Goal: Task Accomplishment & Management: Contribute content

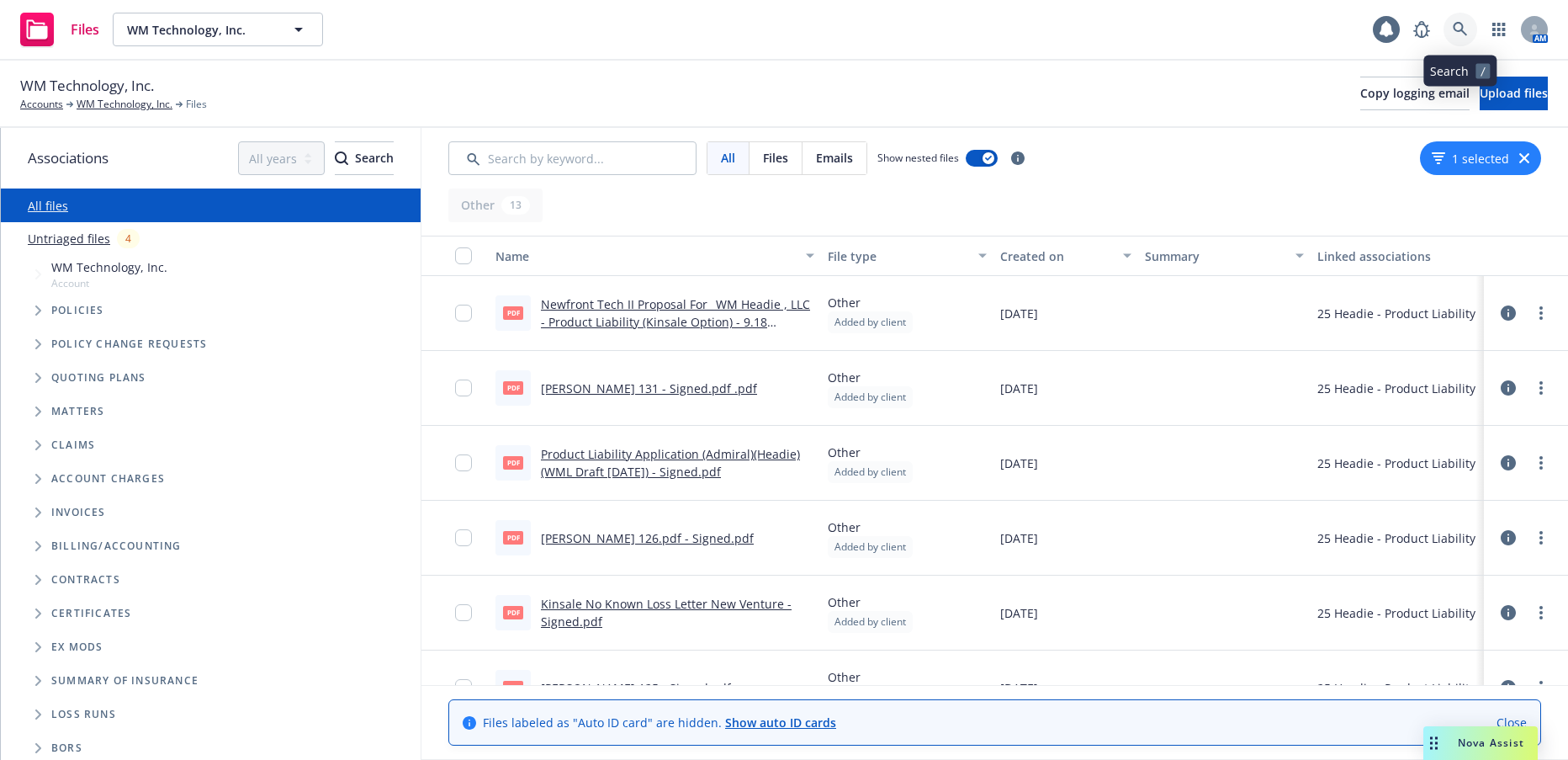
click at [1458, 31] on icon at bounding box center [1459, 29] width 14 height 14
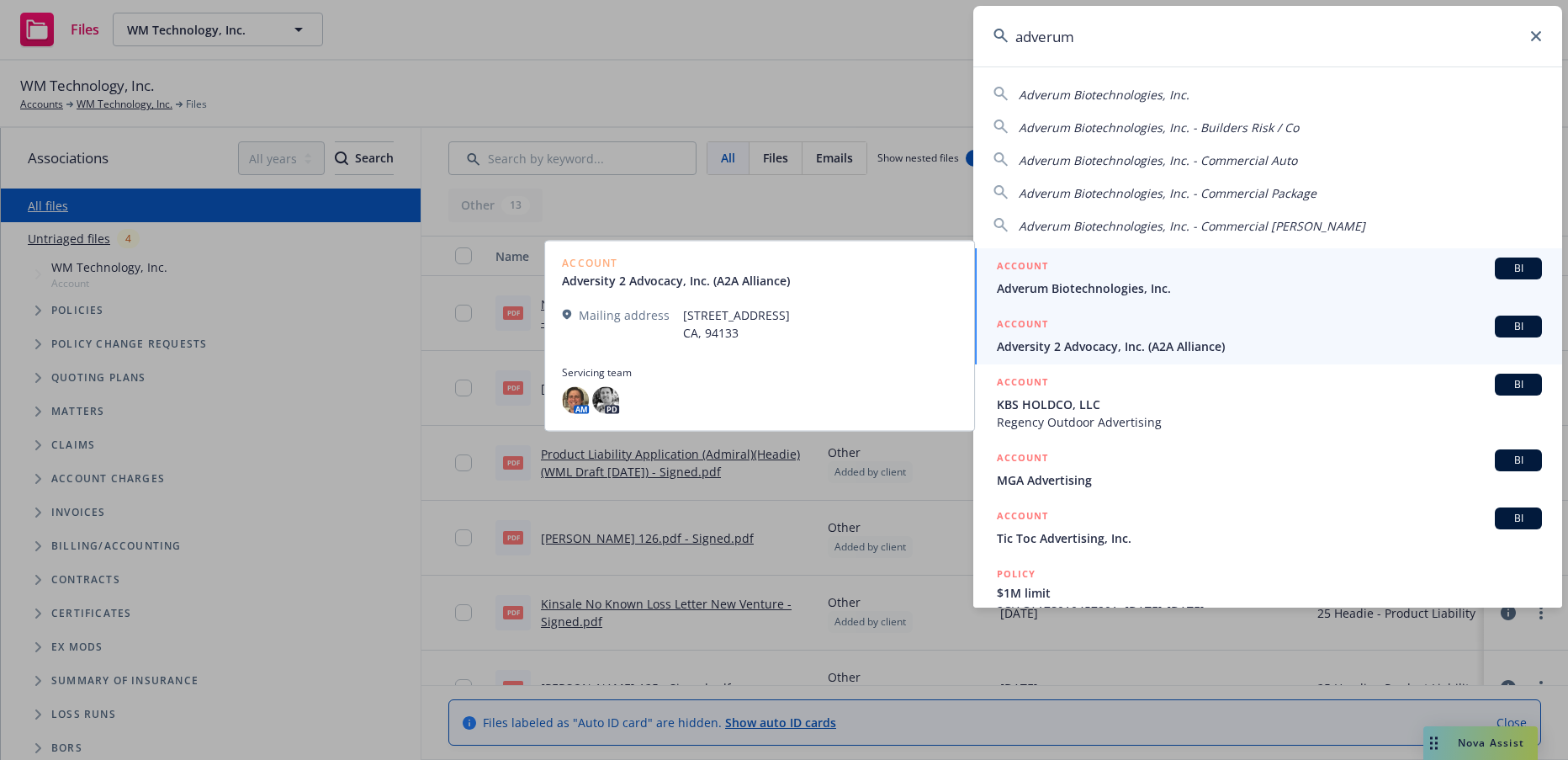
type input "adverum"
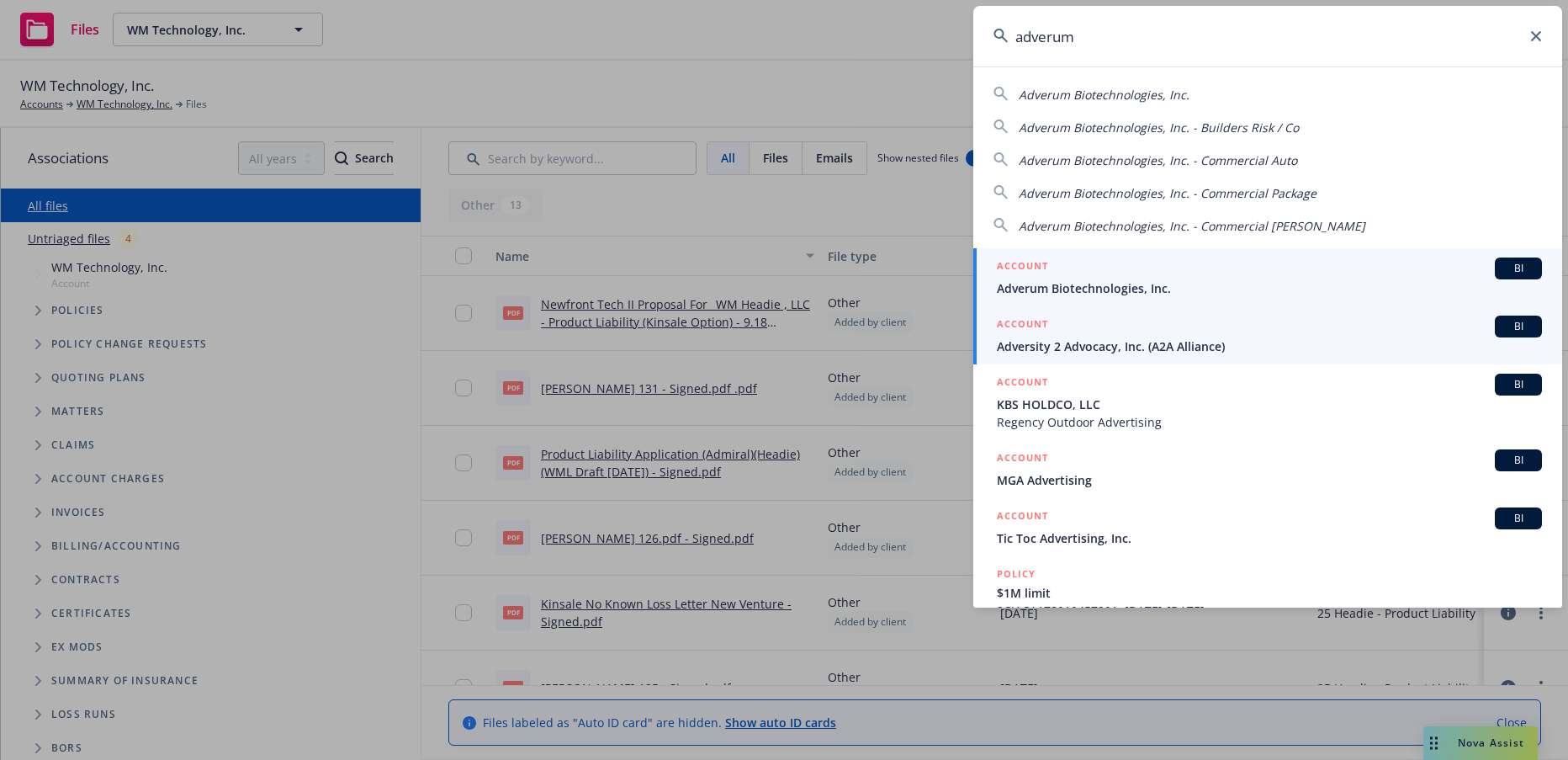
click at [1133, 288] on span "Adverum Biotechnologies, Inc." at bounding box center [1270, 288] width 545 height 18
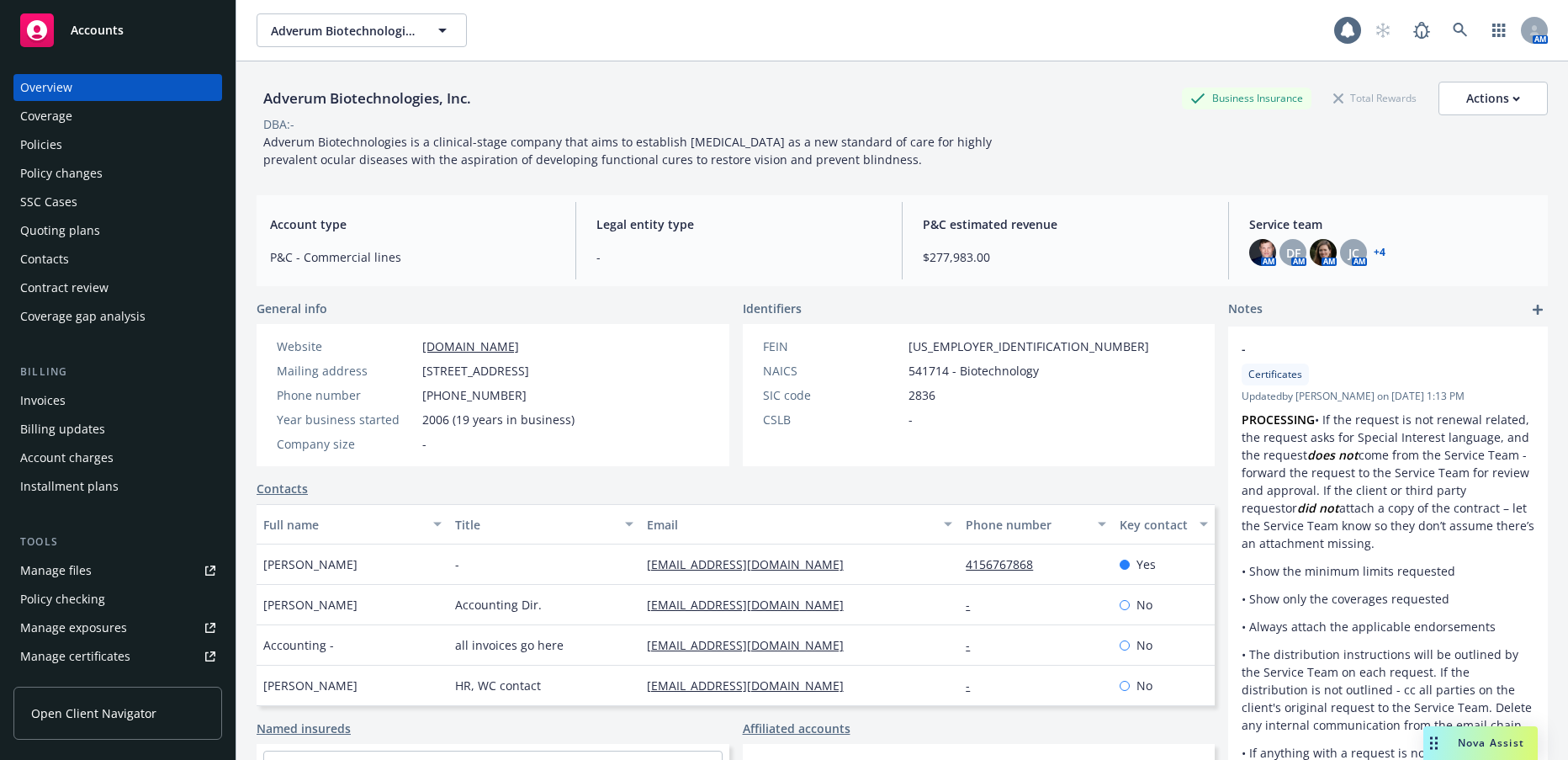
click at [55, 144] on div "Policies" at bounding box center [41, 145] width 42 height 27
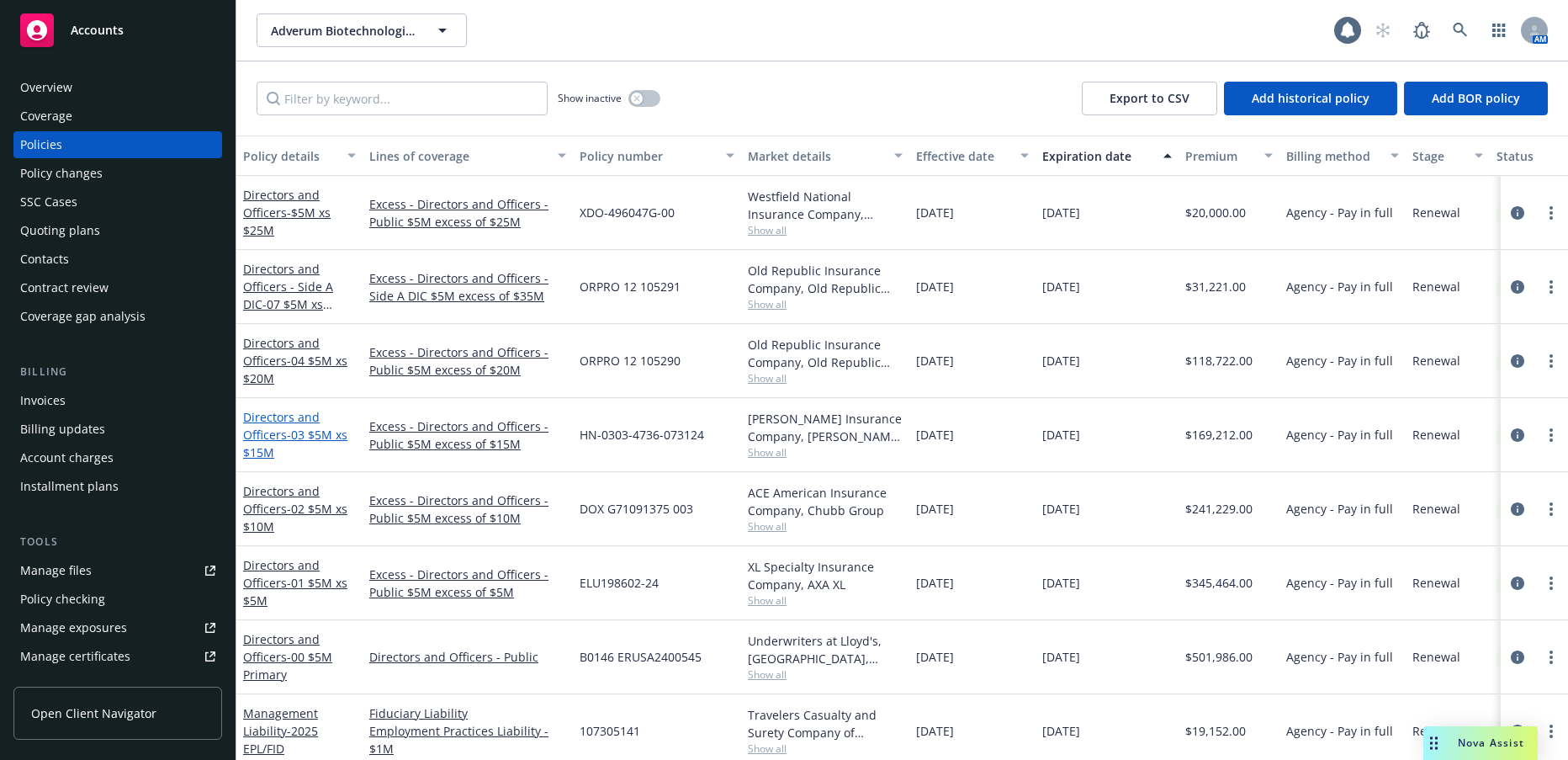
click at [298, 435] on span "- 03 $5M xs $15M" at bounding box center [295, 443] width 104 height 34
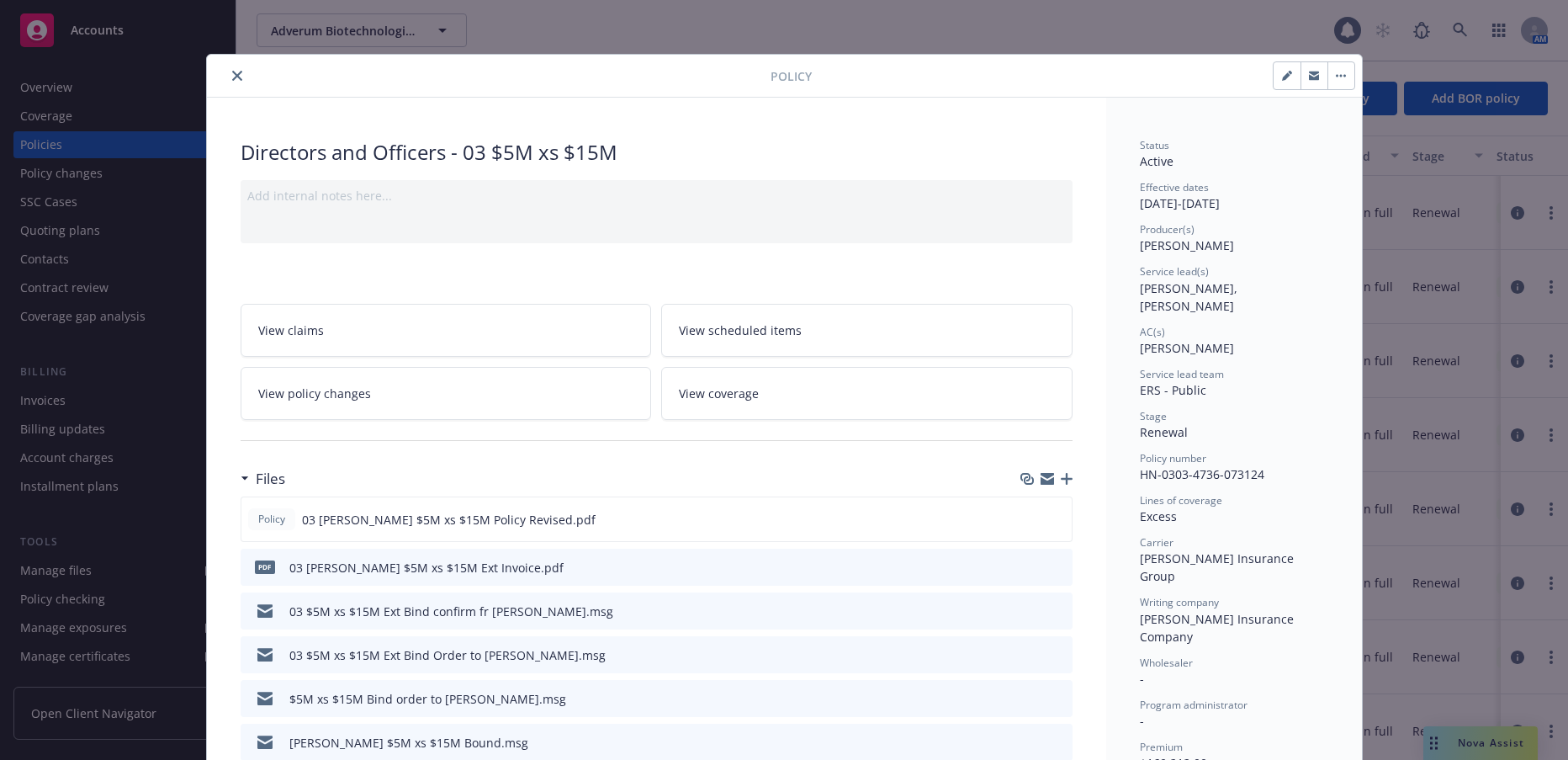
click at [232, 77] on icon "close" at bounding box center [236, 75] width 10 height 10
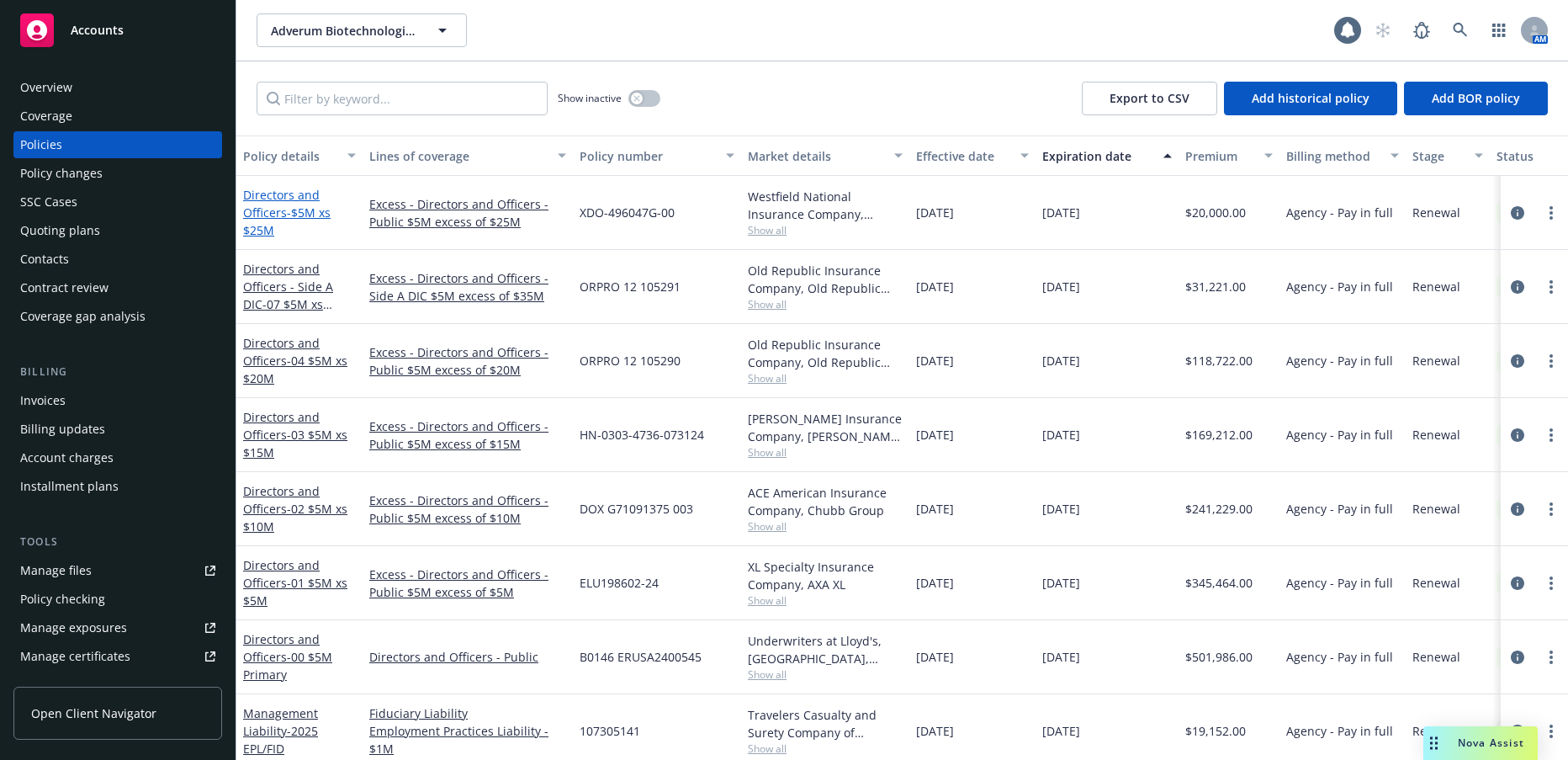
click at [297, 209] on span "- $5M xs $25M" at bounding box center [286, 222] width 87 height 34
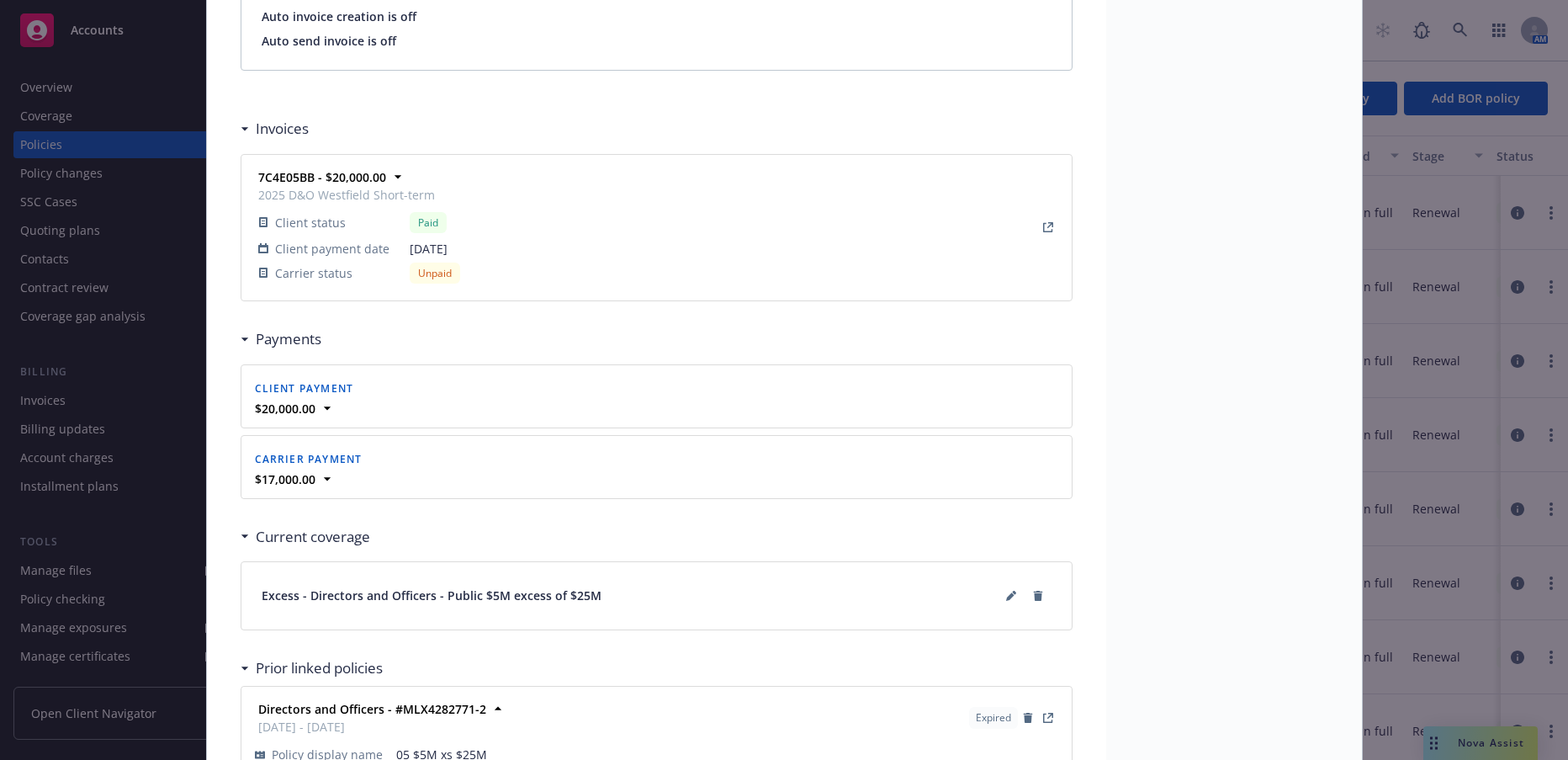
scroll to position [1431, 0]
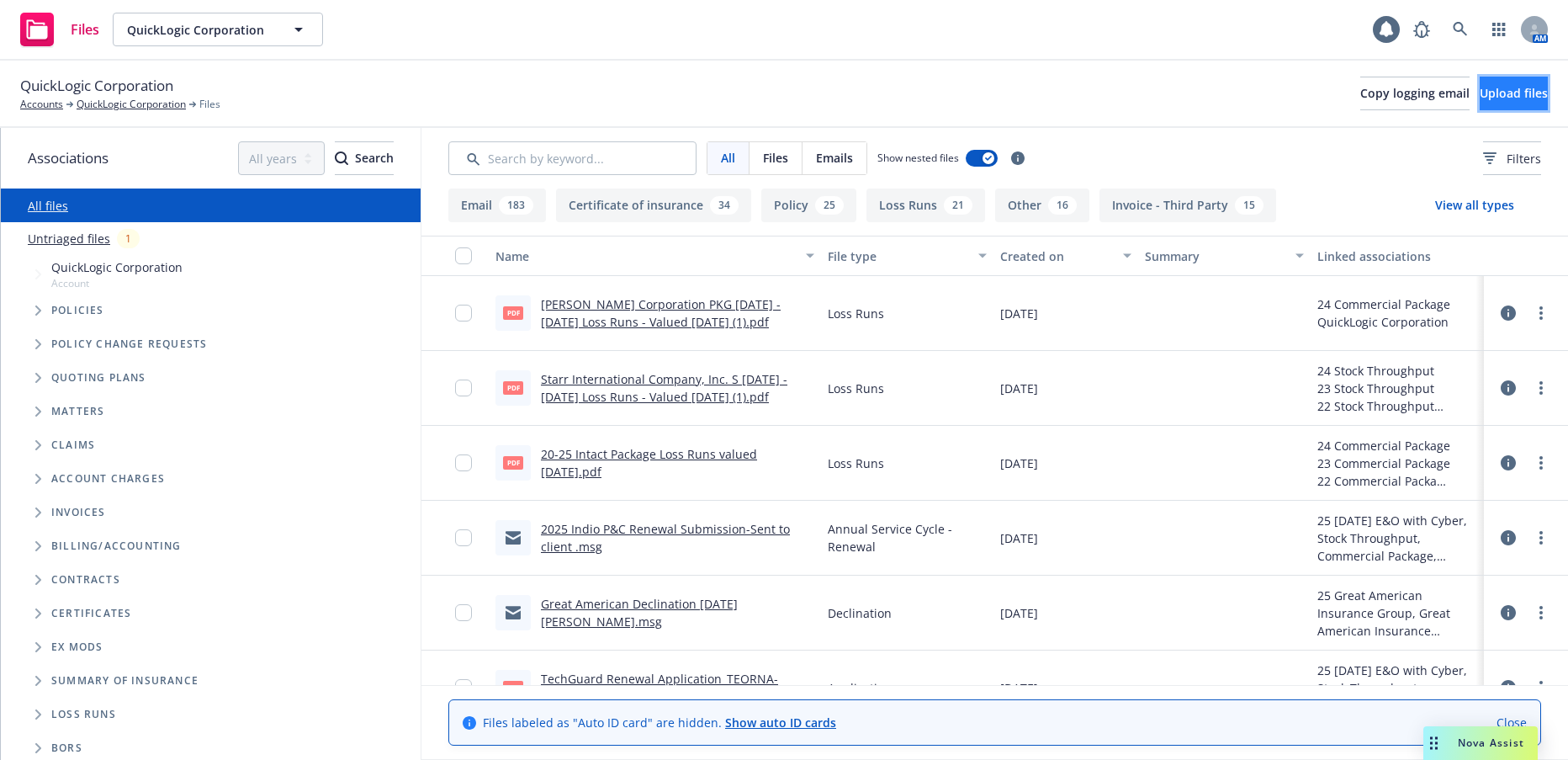
click at [1511, 99] on span "Upload files" at bounding box center [1513, 93] width 68 height 16
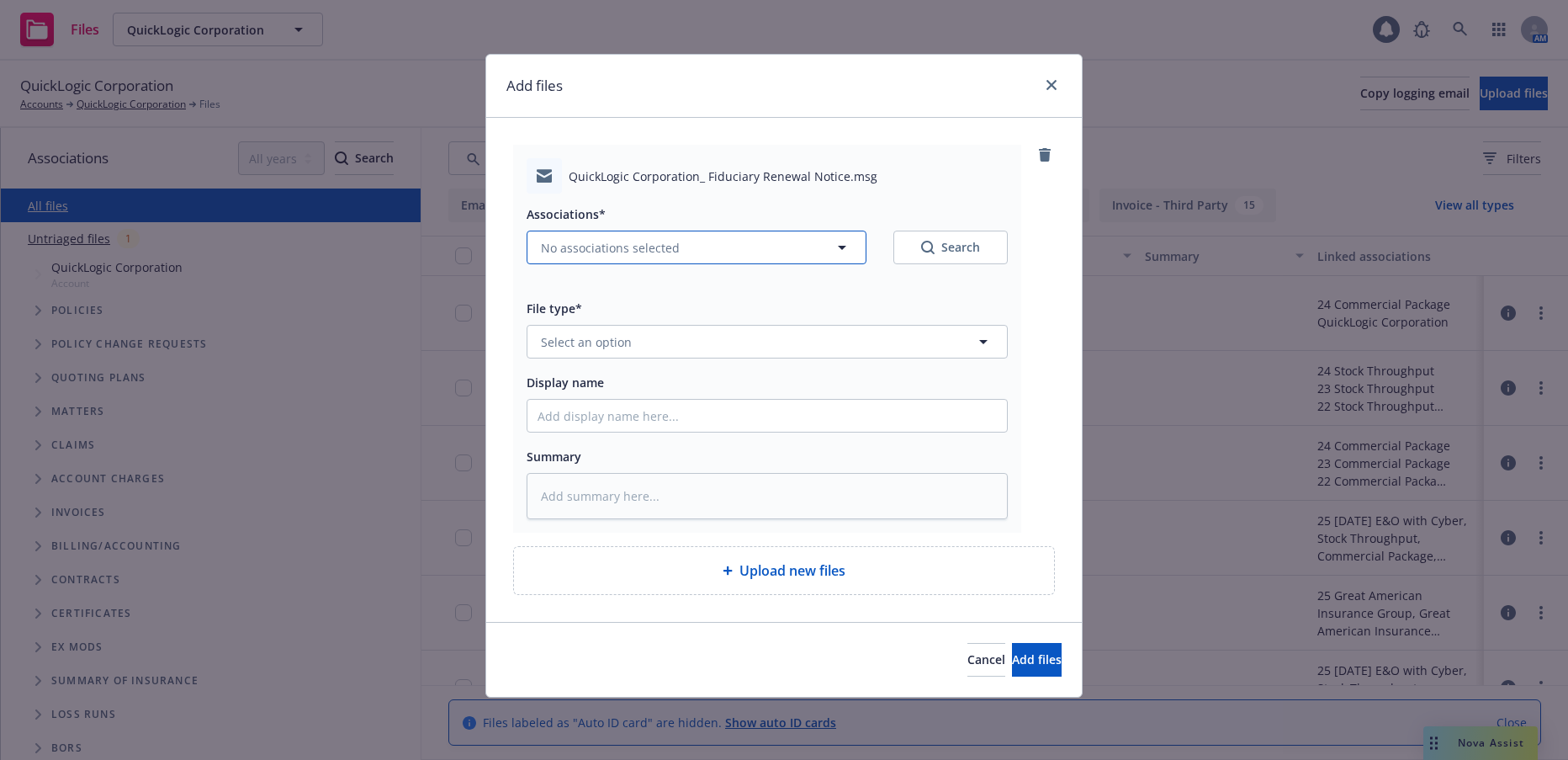
click at [632, 245] on span "No associations selected" at bounding box center [610, 248] width 139 height 18
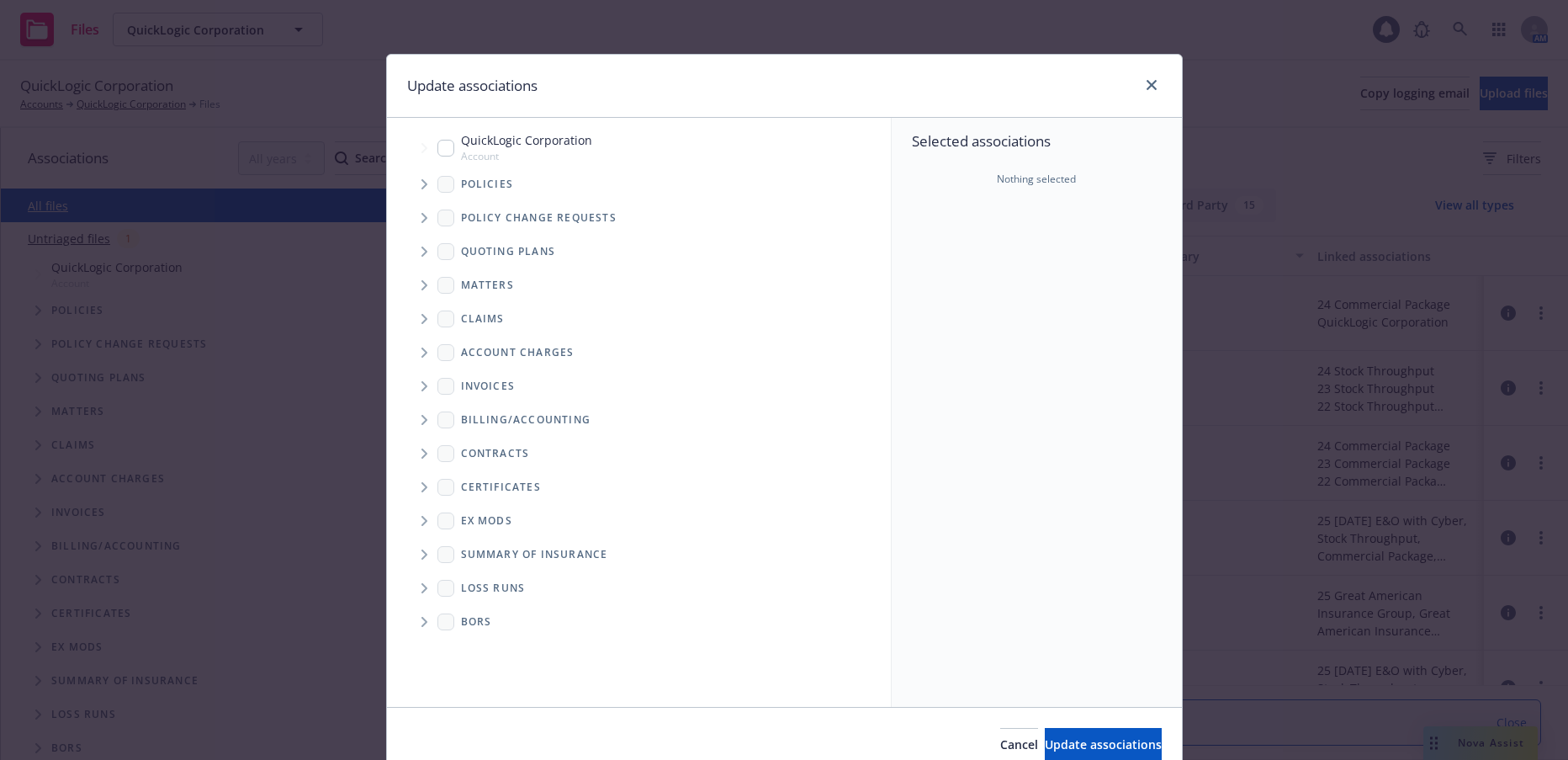
click at [422, 185] on icon "Tree Example" at bounding box center [425, 184] width 7 height 10
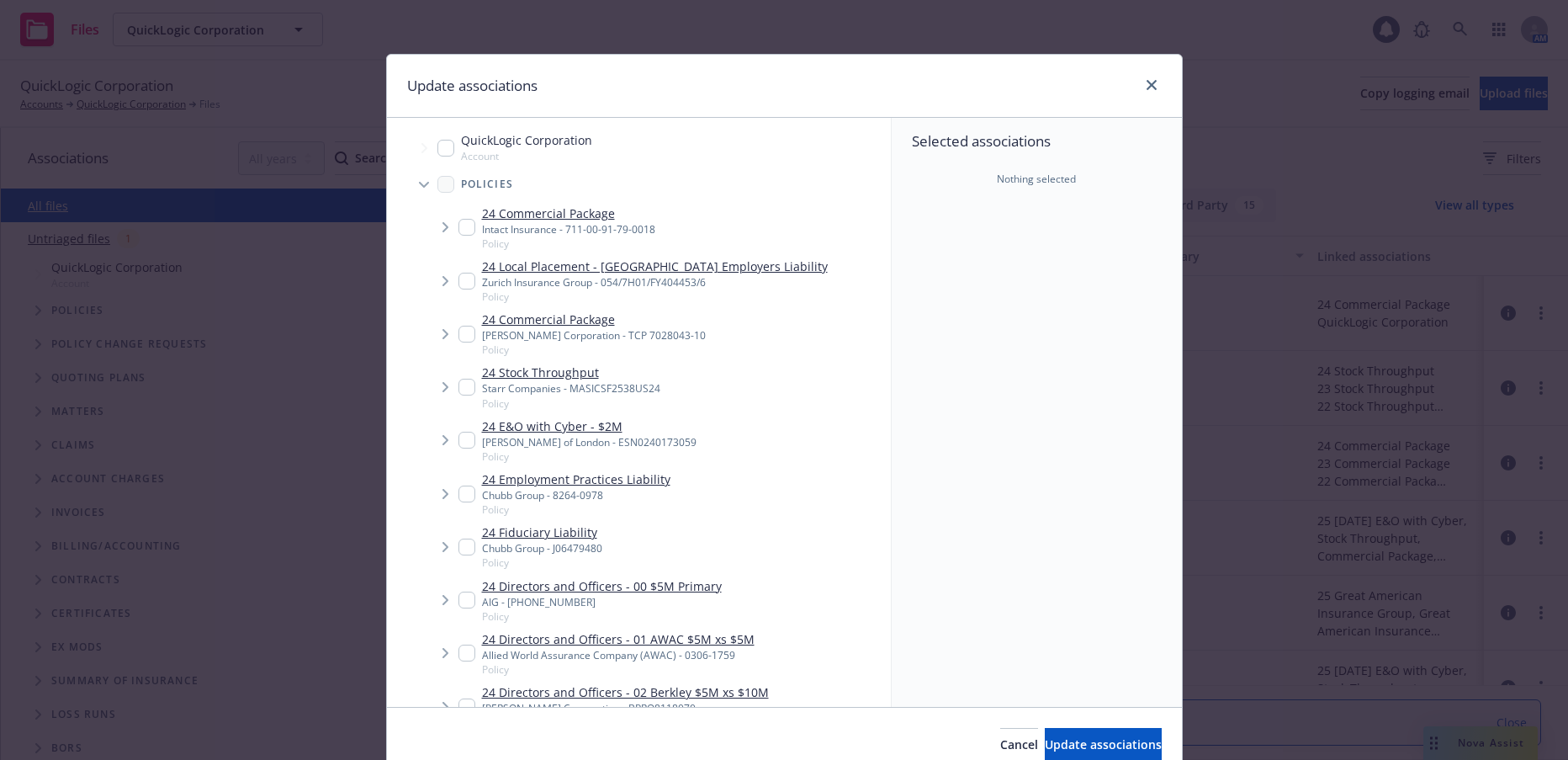
type textarea "x"
click at [459, 550] on input "Tree Example" at bounding box center [467, 546] width 17 height 17
checkbox input "true"
click at [1047, 741] on span "Update associations" at bounding box center [1103, 744] width 117 height 16
type textarea "x"
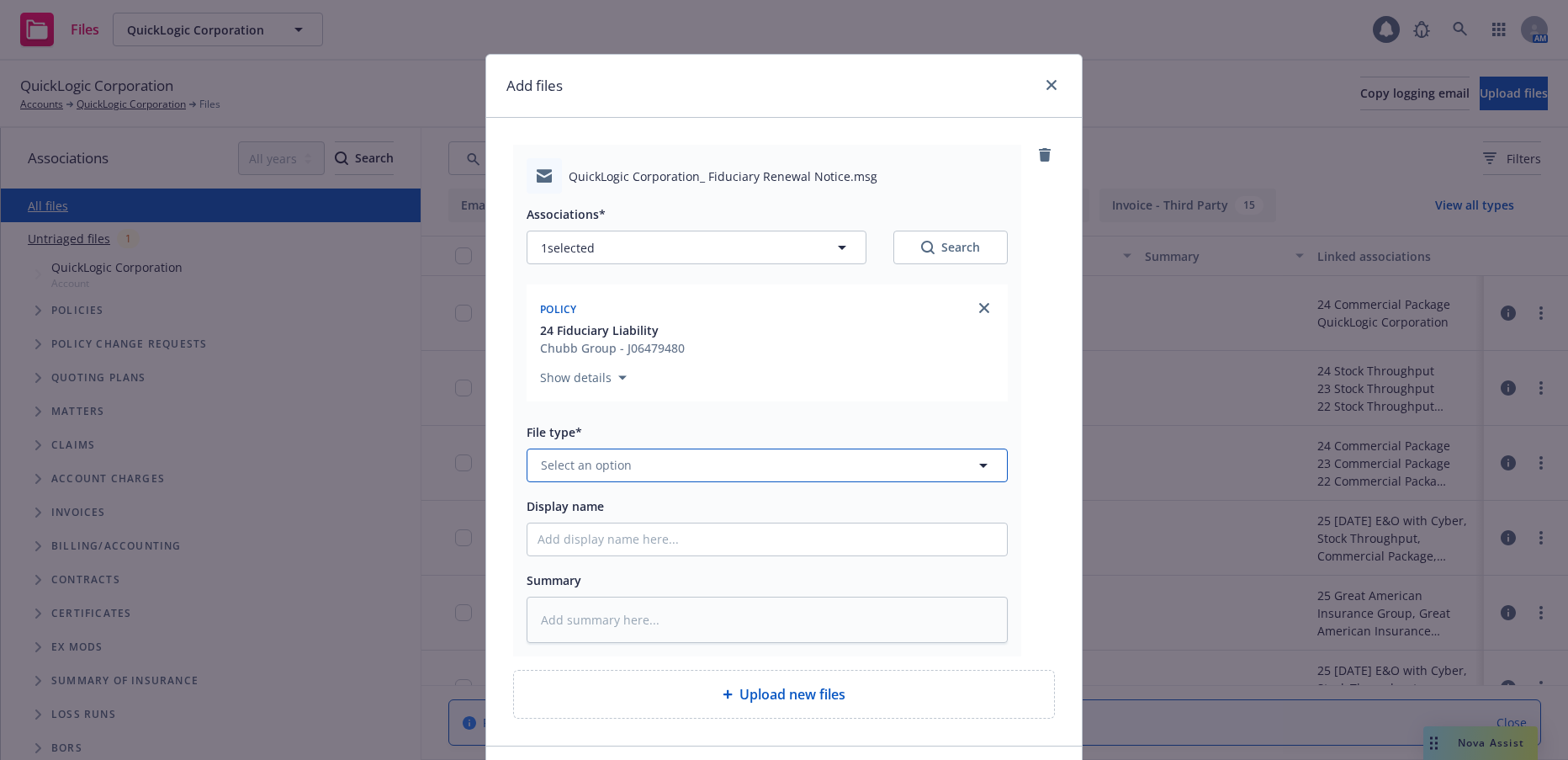
click at [618, 463] on span "Select an option" at bounding box center [586, 465] width 91 height 18
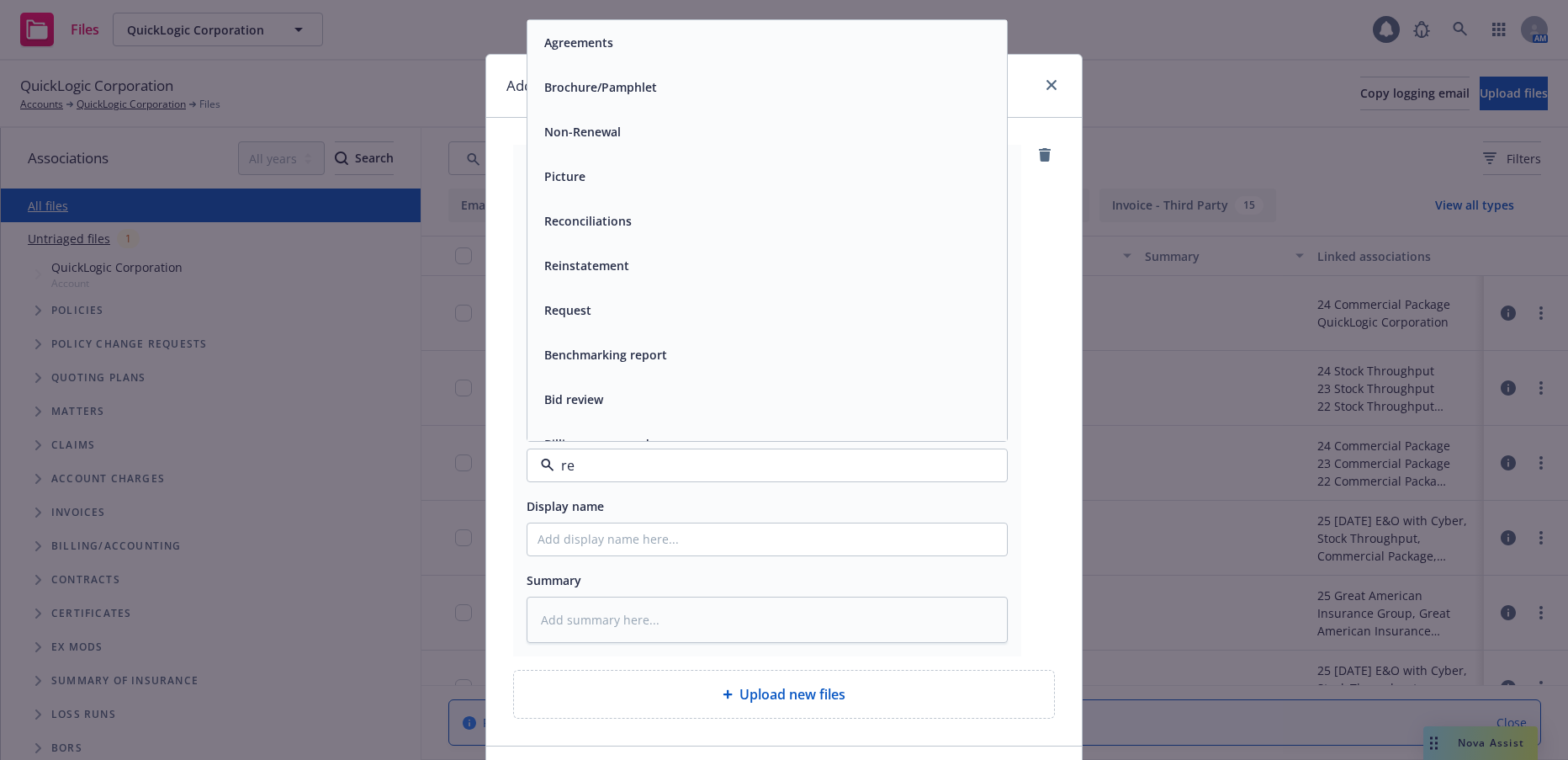
type input "ren"
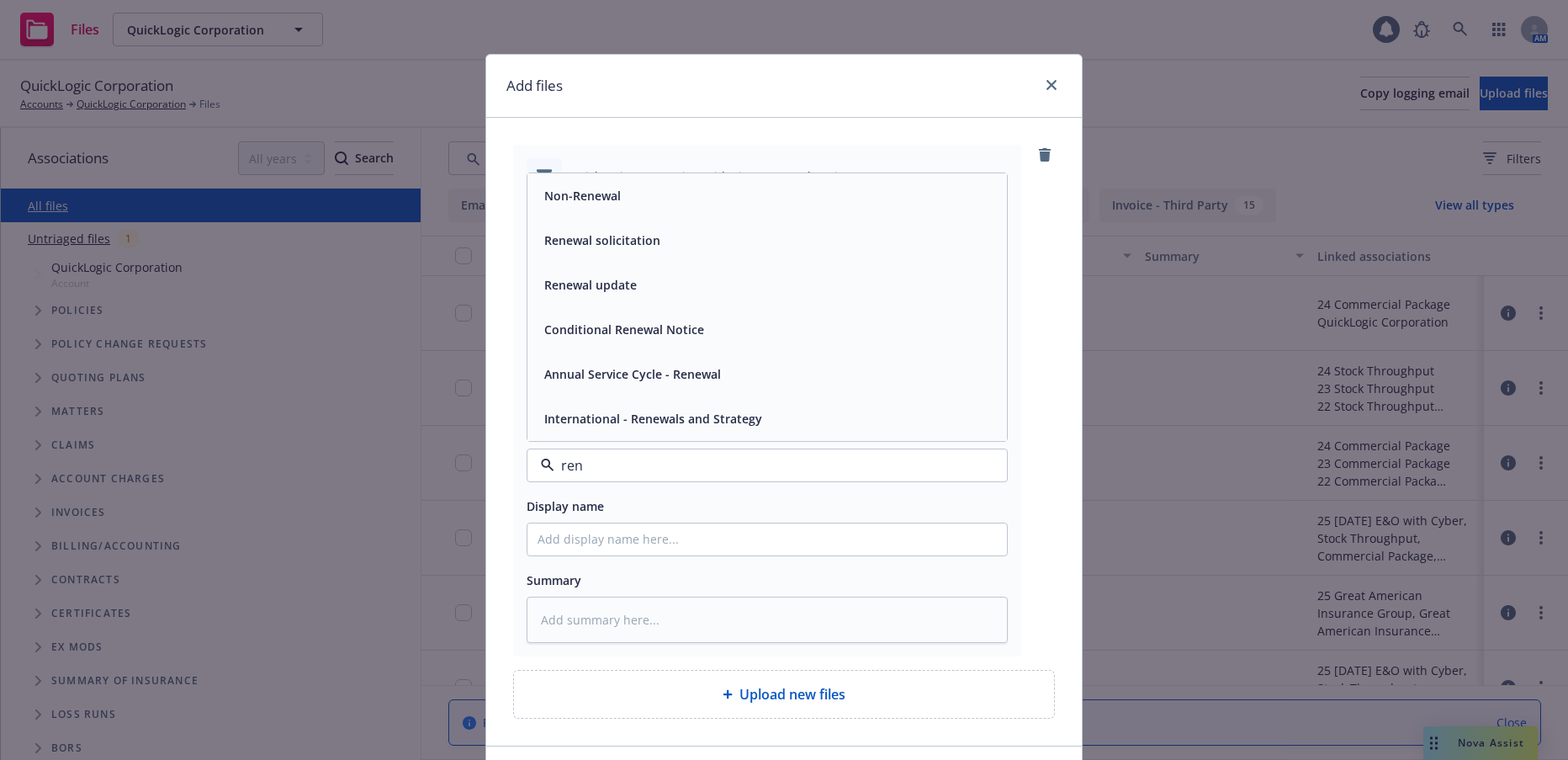
click at [671, 333] on span "Conditional Renewal Notice" at bounding box center [624, 329] width 160 height 18
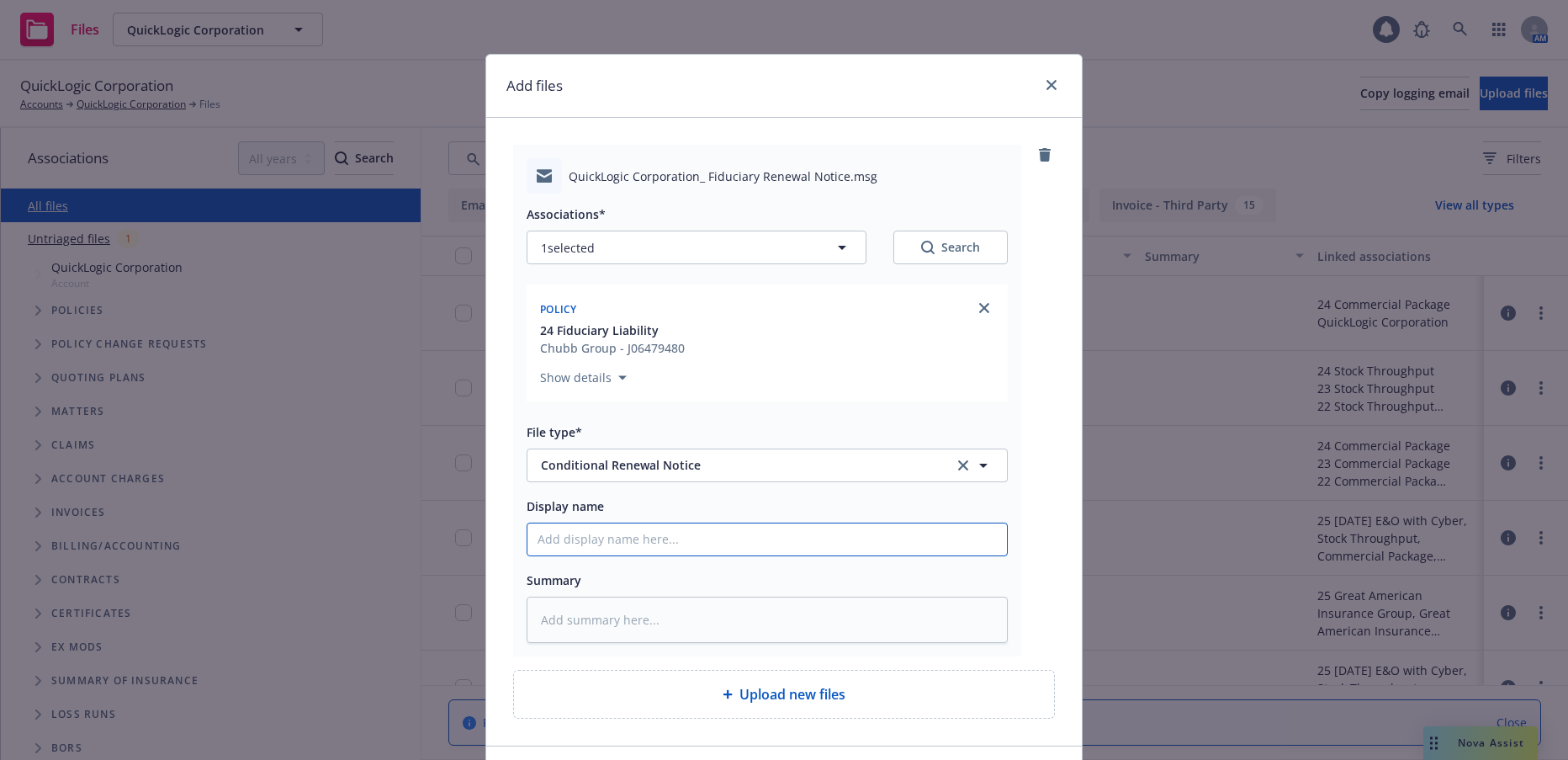
click at [657, 551] on input "Display name" at bounding box center [767, 539] width 479 height 32
click at [603, 536] on input "Display name" at bounding box center [767, 539] width 479 height 32
type textarea "x"
type input "2"
type textarea "x"
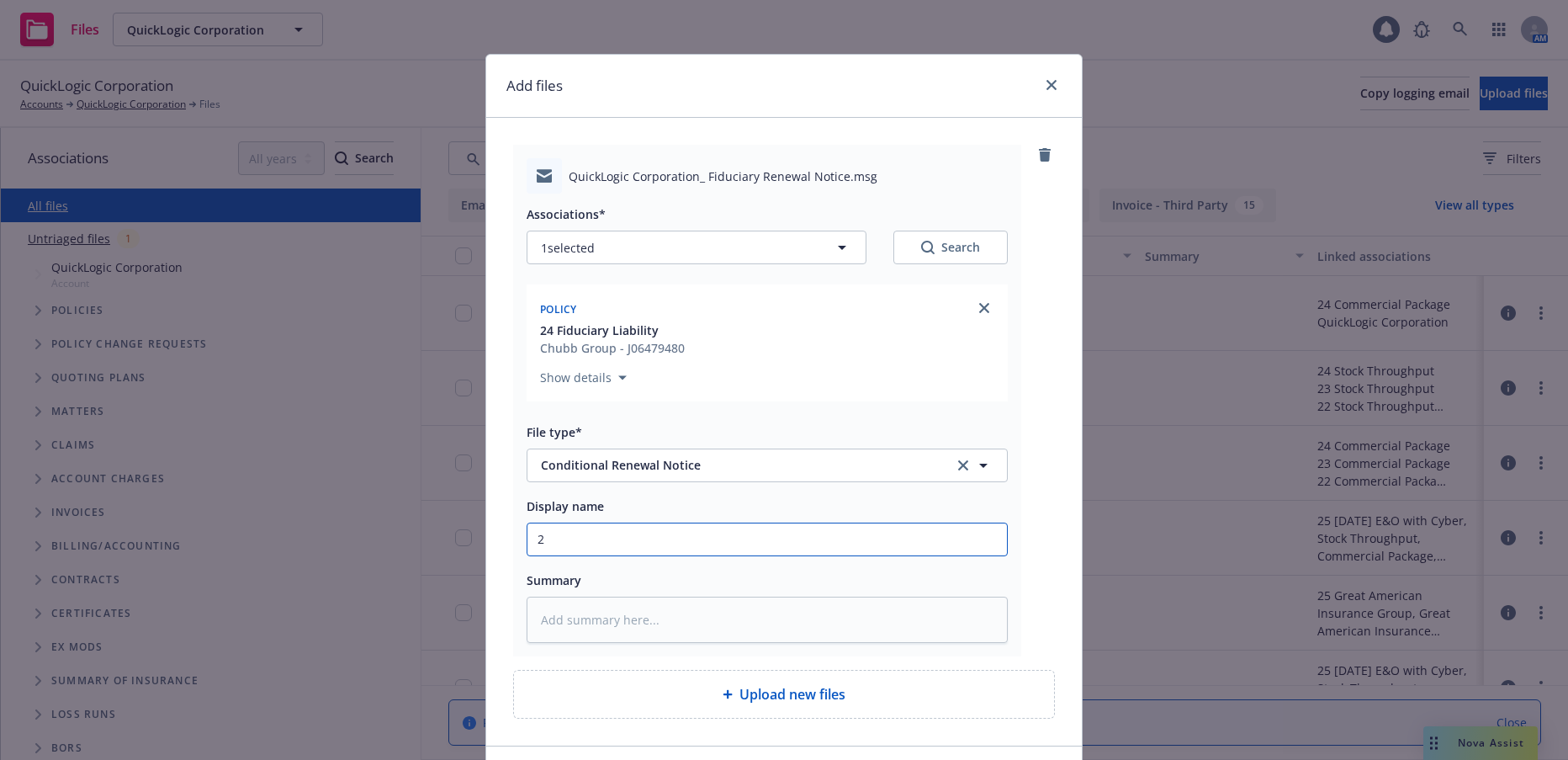
type input "20"
type textarea "x"
type input "202"
type textarea "x"
type input "2025"
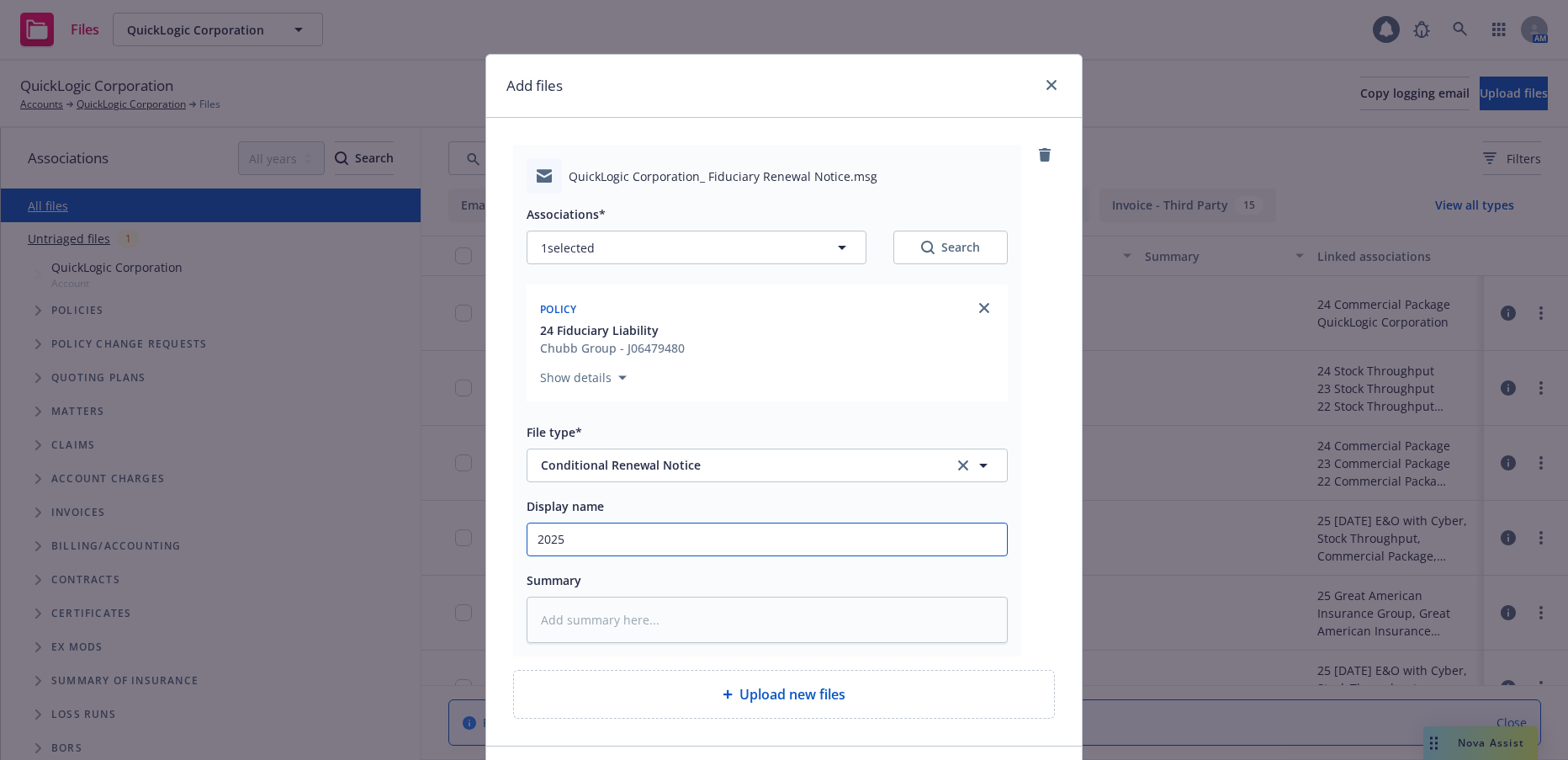
type textarea "x"
type input "2025"
type textarea "x"
type input "2025 F"
type textarea "x"
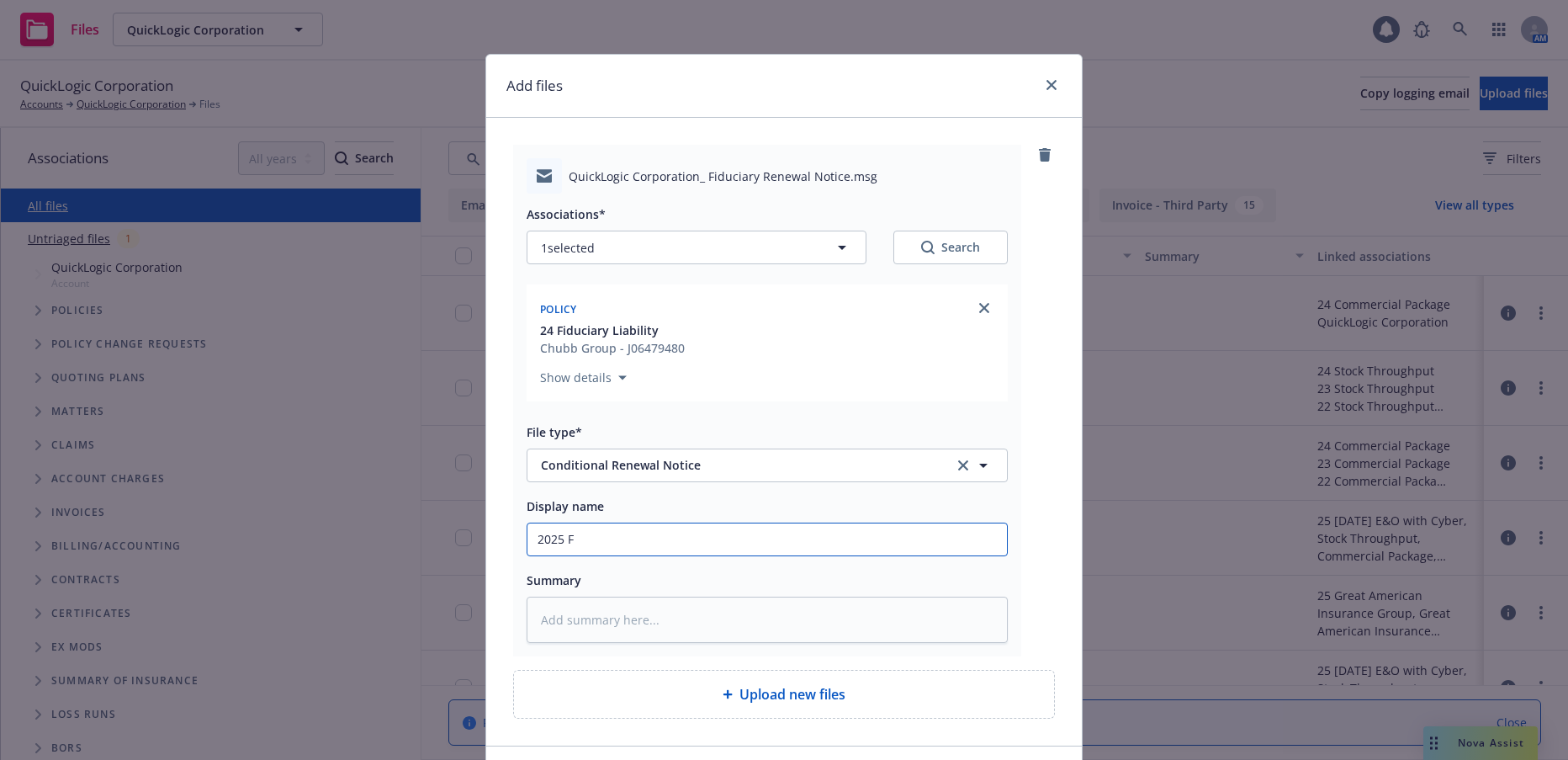
type input "2025 FI"
type textarea "x"
type input "2025 FID"
type textarea "x"
type input "2025 FID"
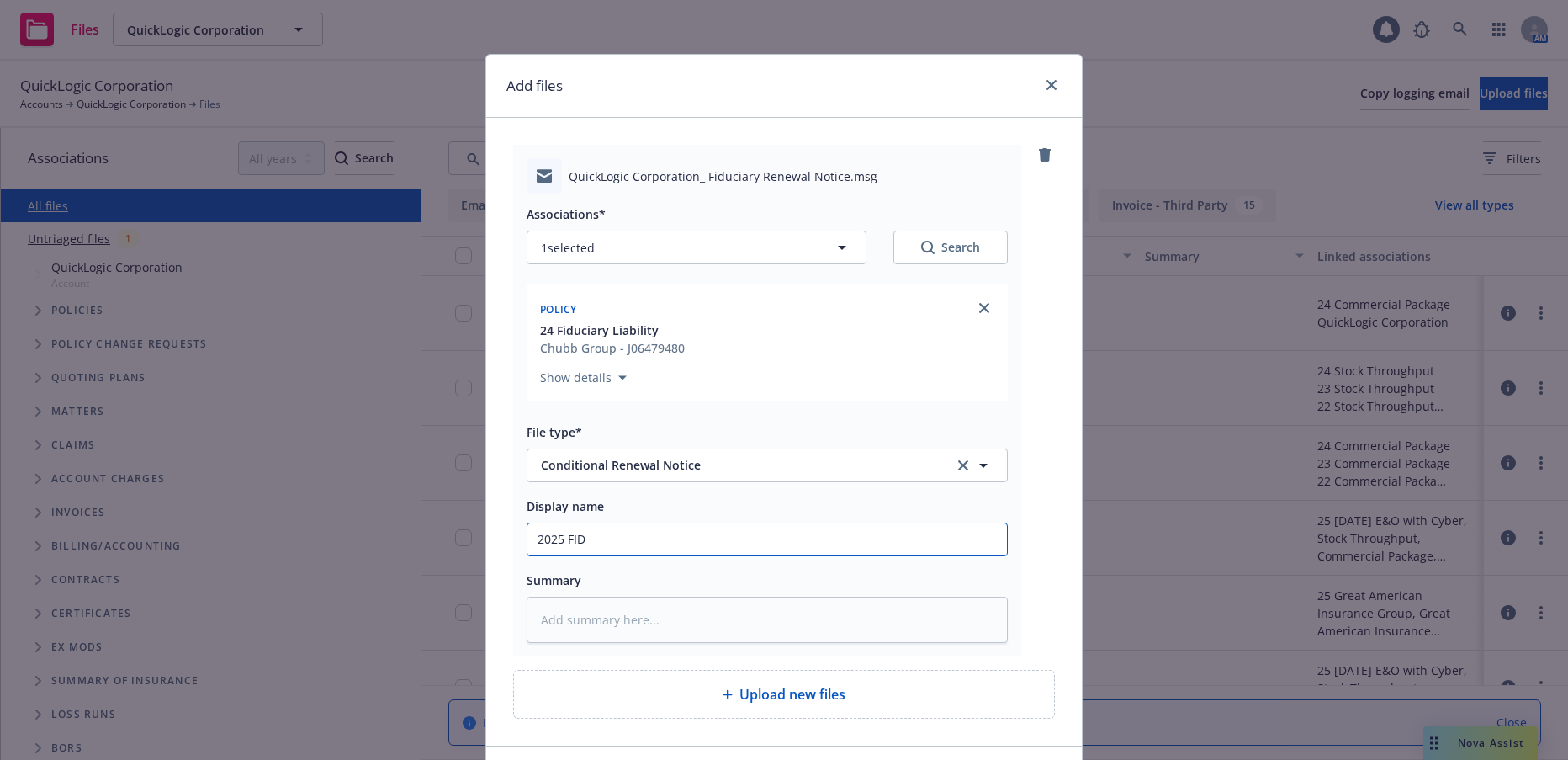
type textarea "x"
type input "2025 FID R"
type textarea "x"
type input "2025 FID Re"
type textarea "x"
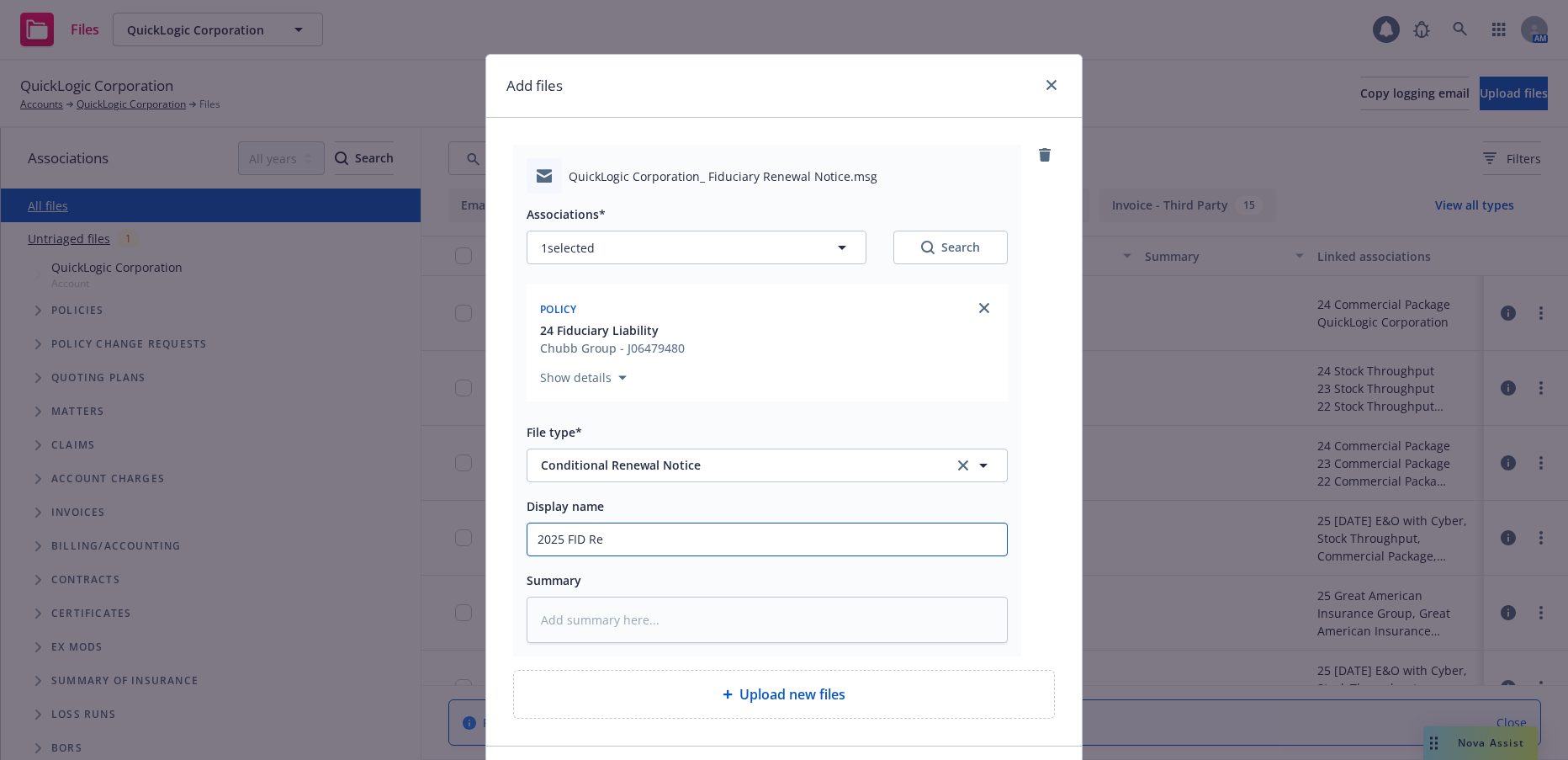
type input "2025 FID Ren"
type textarea "x"
type input "2025 FID [PERSON_NAME]"
type textarea "x"
type input "2025 FID Renew"
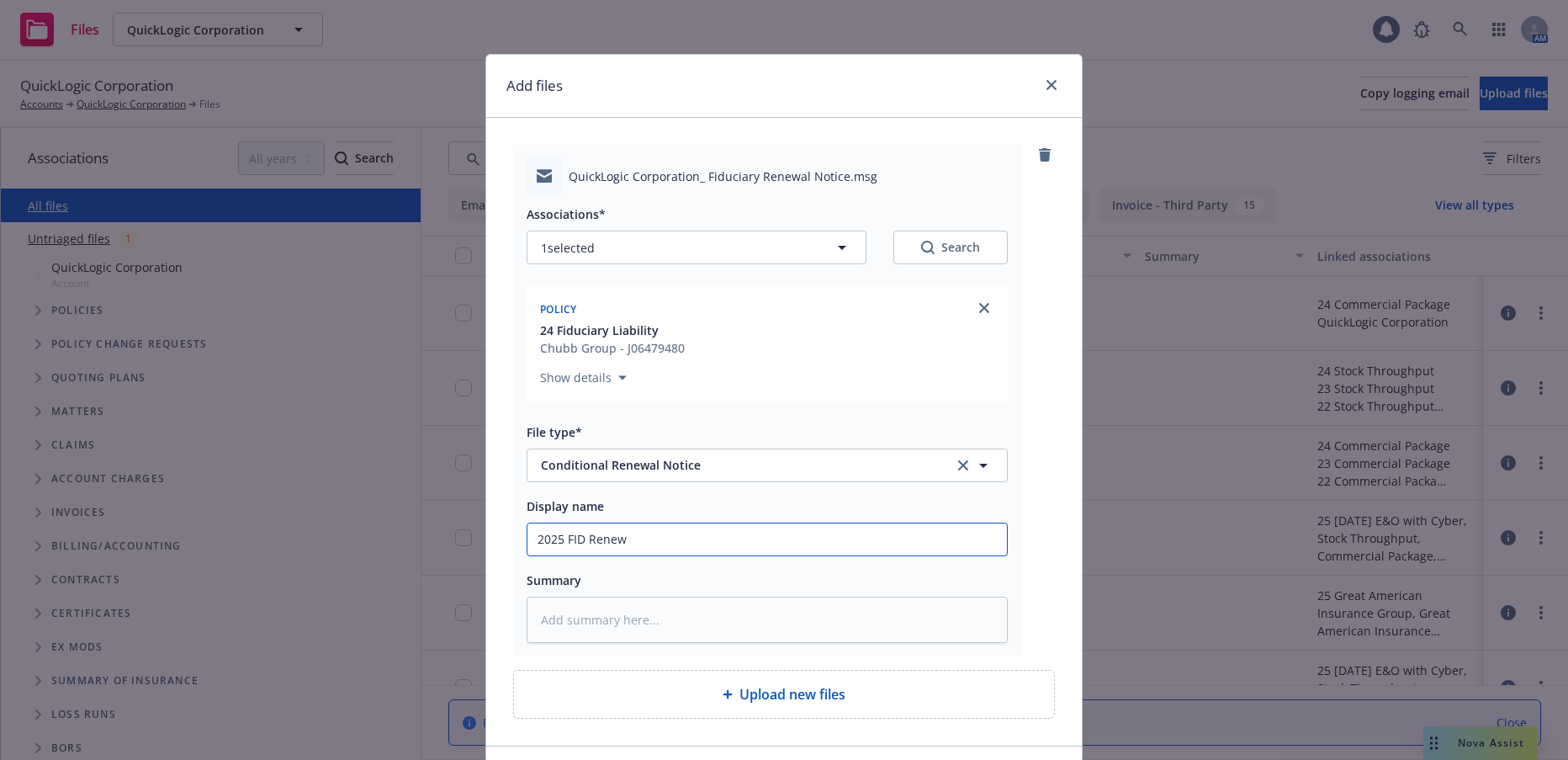
type textarea "x"
type input "2025 FID Renewa"
type textarea "x"
type input "2025 FID Renewal"
type textarea "x"
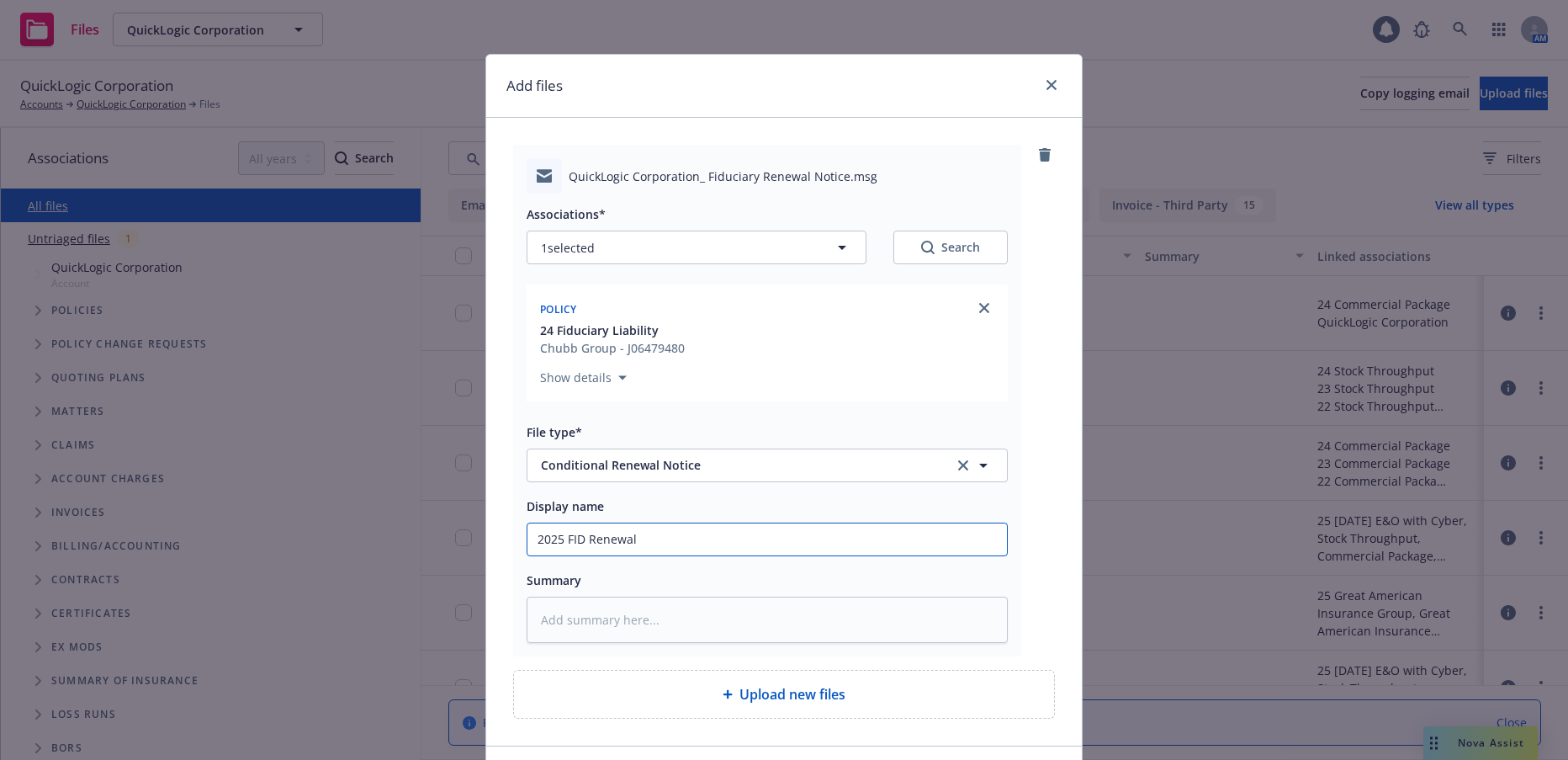
type input "2025 FID Renewal N"
type textarea "x"
type input "2025 FID Renewal No"
type textarea "x"
type input "2025 FID Renewal Not"
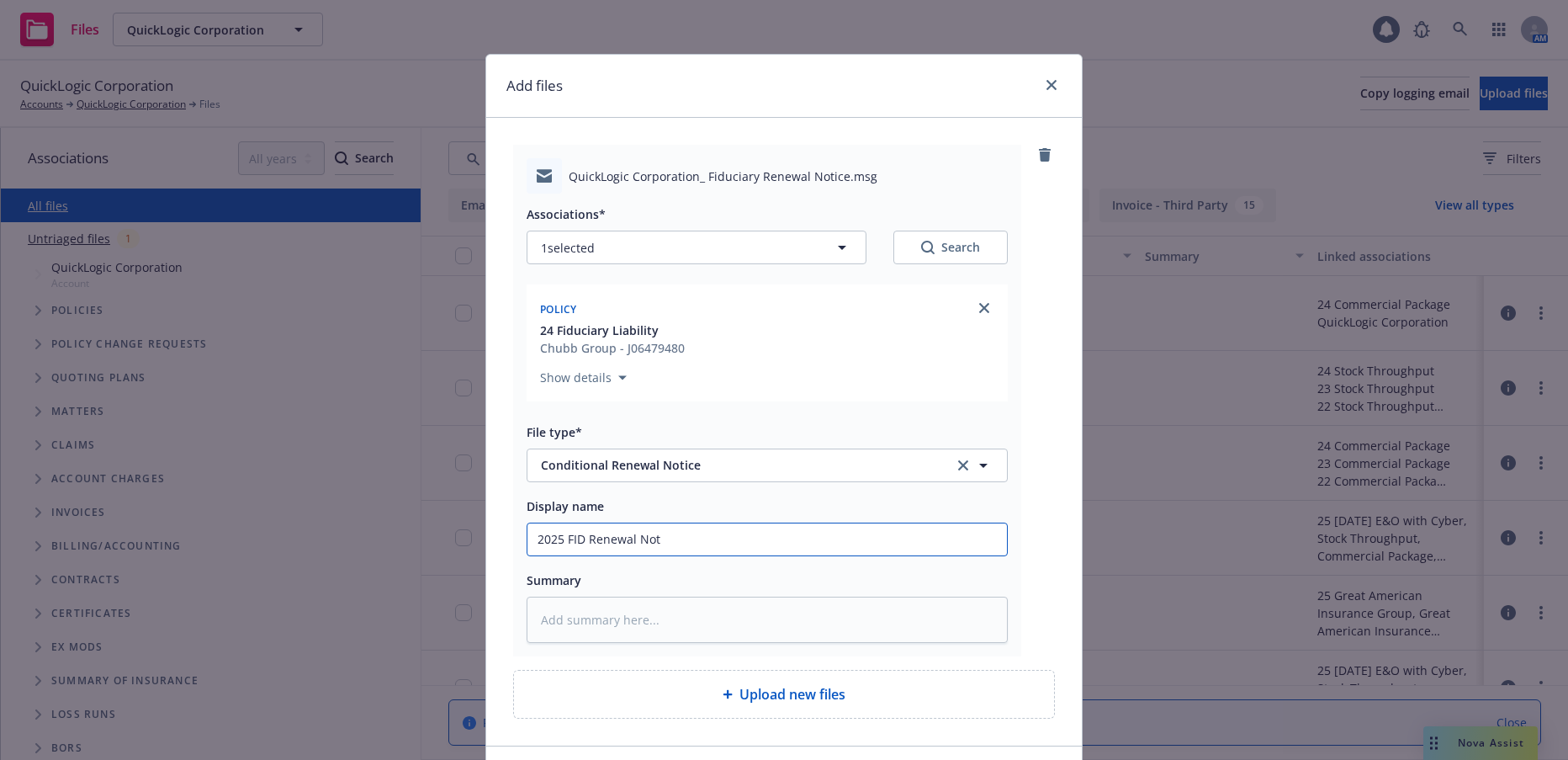
type textarea "x"
type input "2025 FID Renewal Noti"
type textarea "x"
type input "2025 FID Renewal Notic"
type textarea "x"
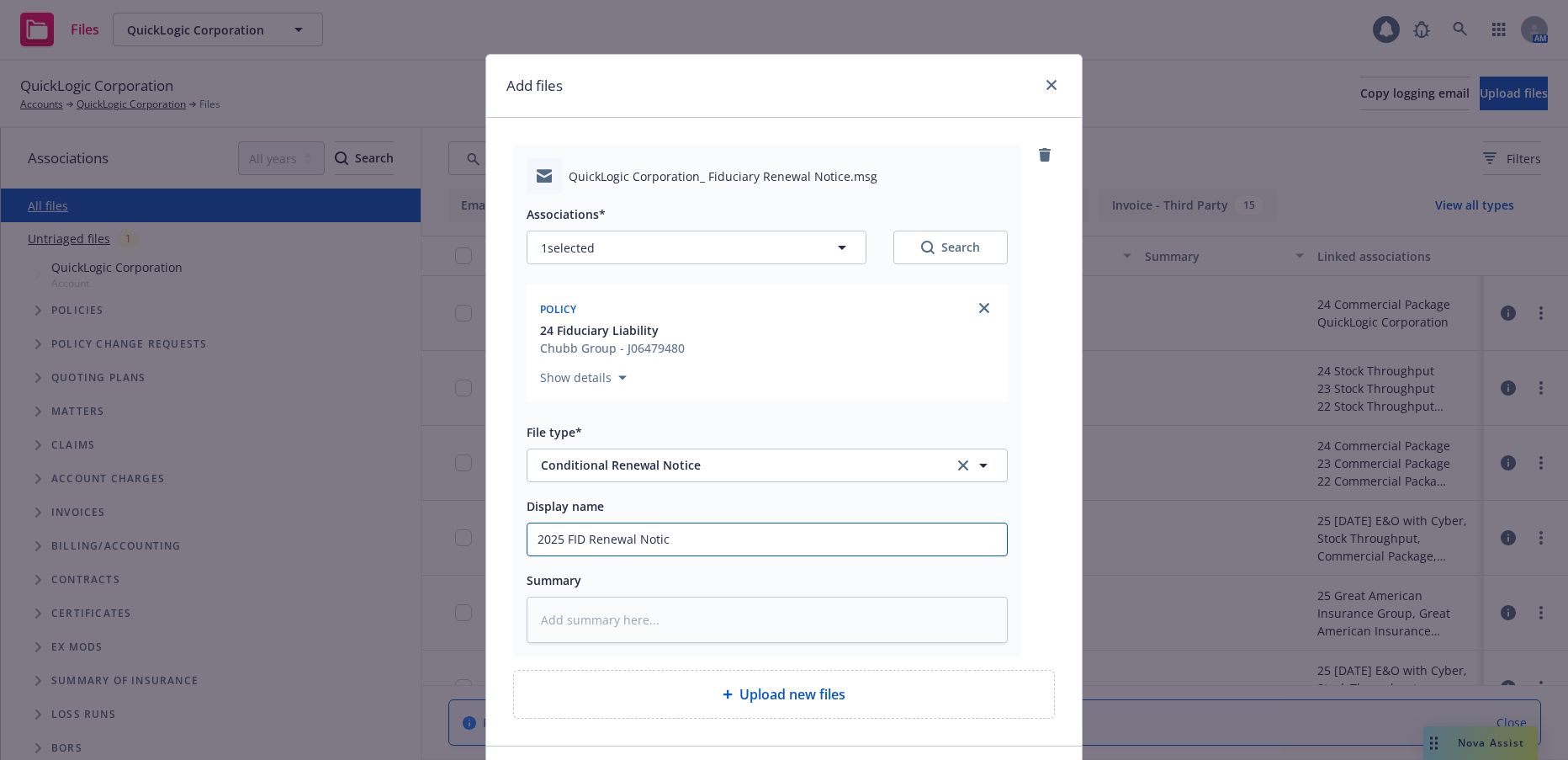
type input "2025 FID Renewal Notice"
type textarea "x"
type input "2025 FID Renewal Notice"
type textarea "x"
type input "2025 FID Renewal Notice t"
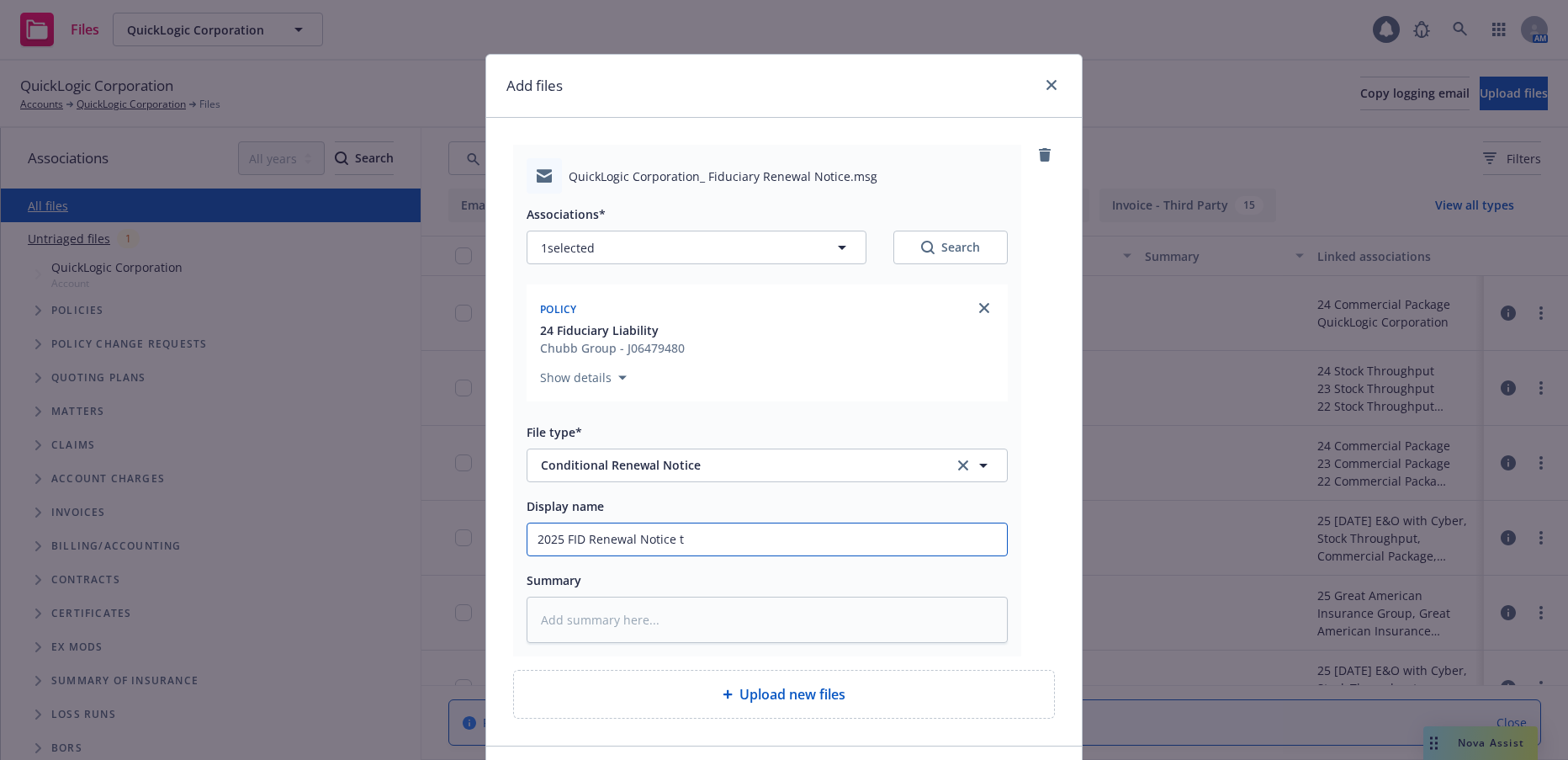
type textarea "x"
type input "2025 FID Renewal Notice to"
type textarea "x"
type input "2025 FID Renewal Notice to C"
type textarea "x"
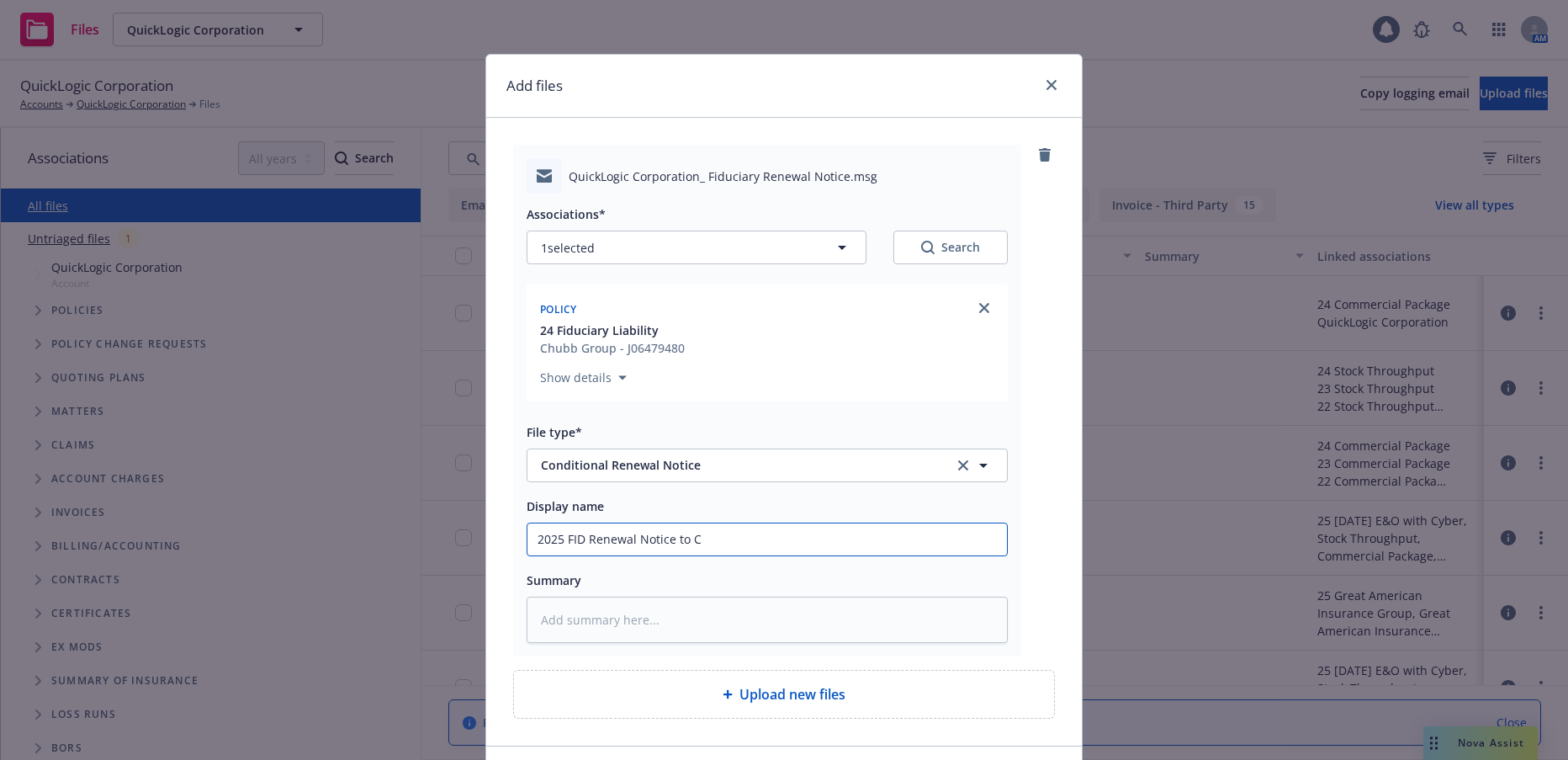
type input "2025 FID Renewal Notice to Cl"
type textarea "x"
type input "2025 FID Renewal Notice to Cli"
type textarea "x"
type input "2025 FID Renewal Notice to Clie"
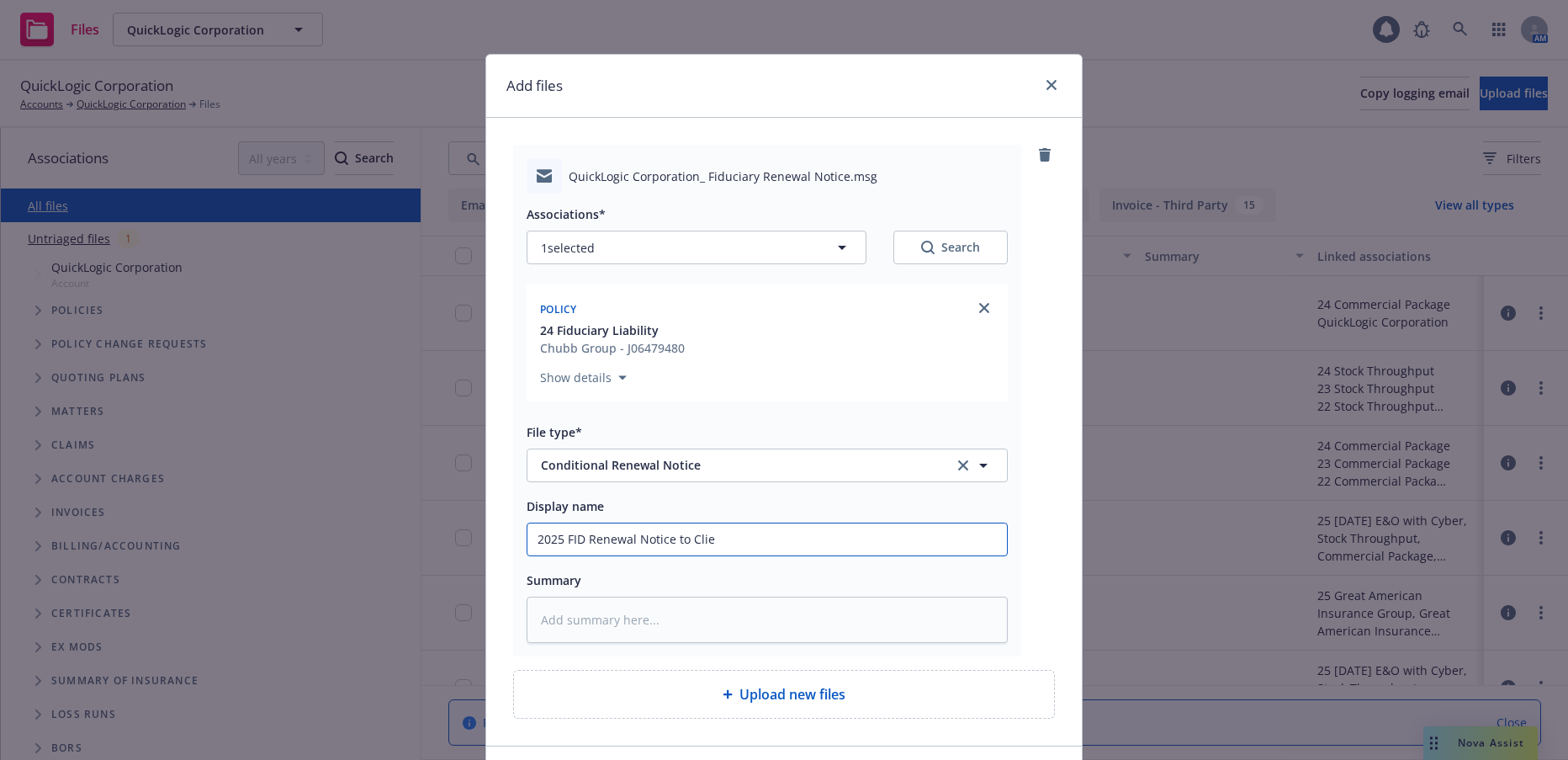
type textarea "x"
type input "2025 FID Renewal Notice to Clien"
type textarea "x"
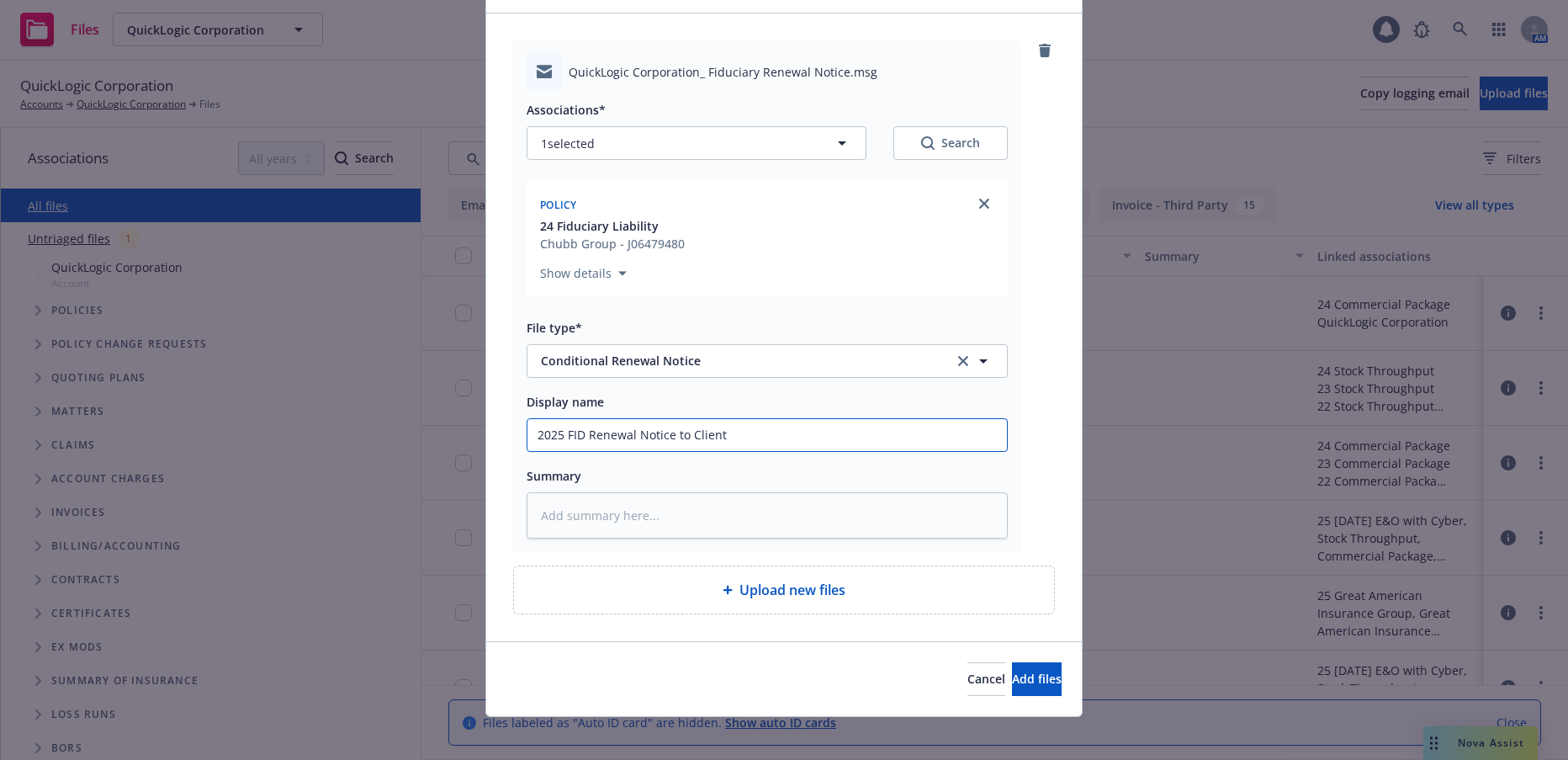
scroll to position [116, 0]
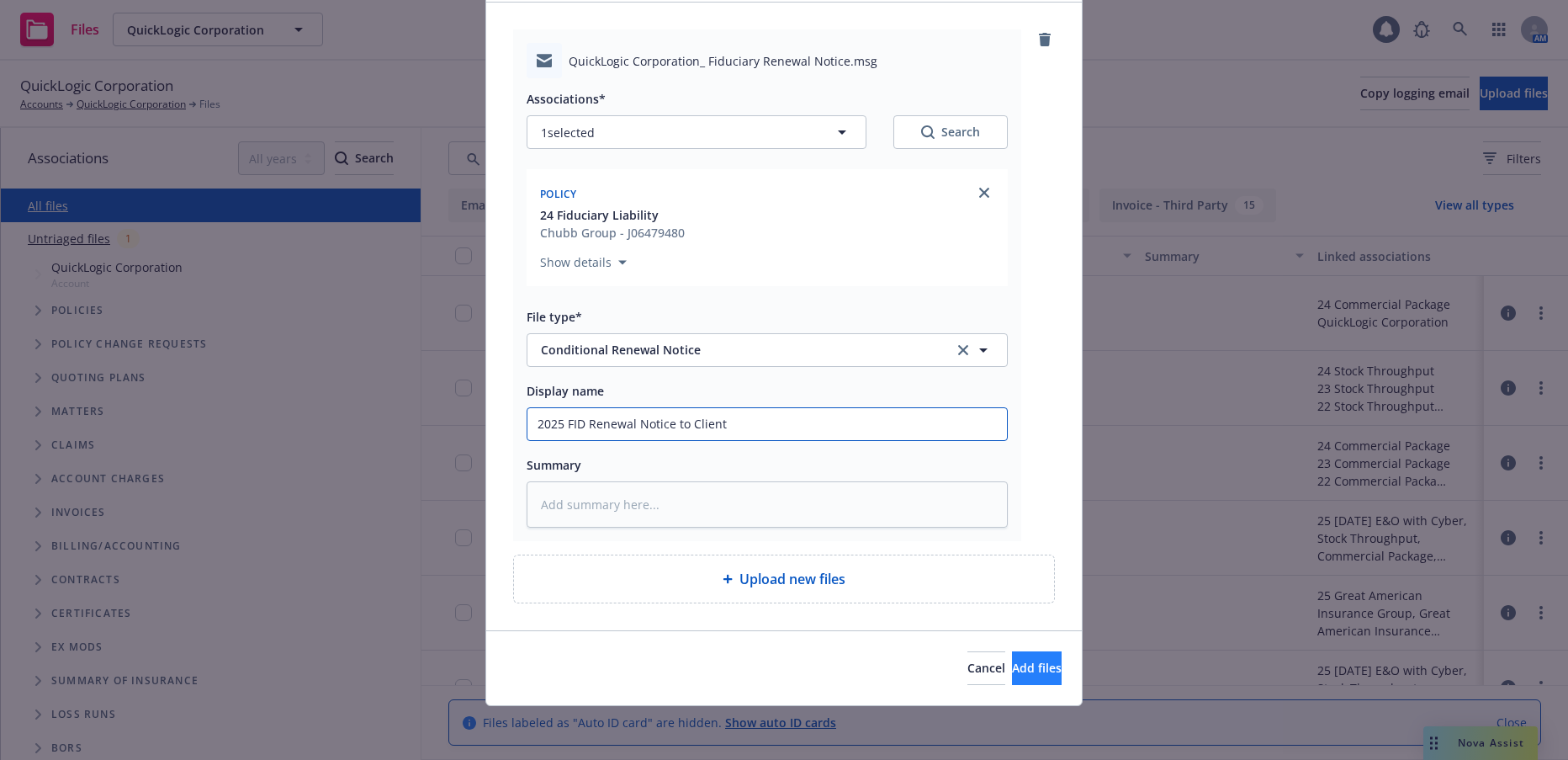
type input "2025 FID Renewal Notice to Client"
click at [1012, 664] on span "Add files" at bounding box center [1037, 667] width 49 height 16
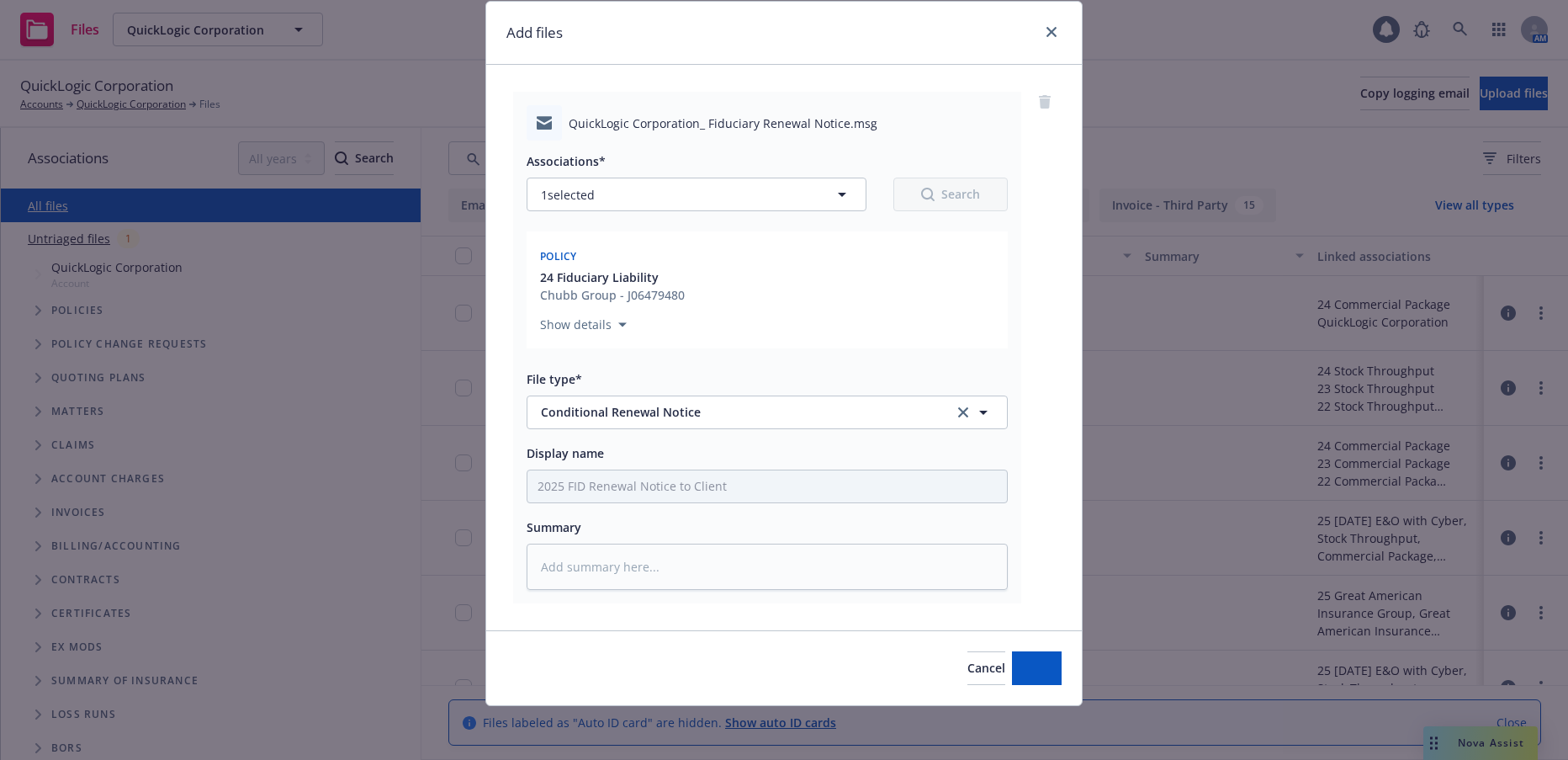
type textarea "x"
